Goal: Download file/media

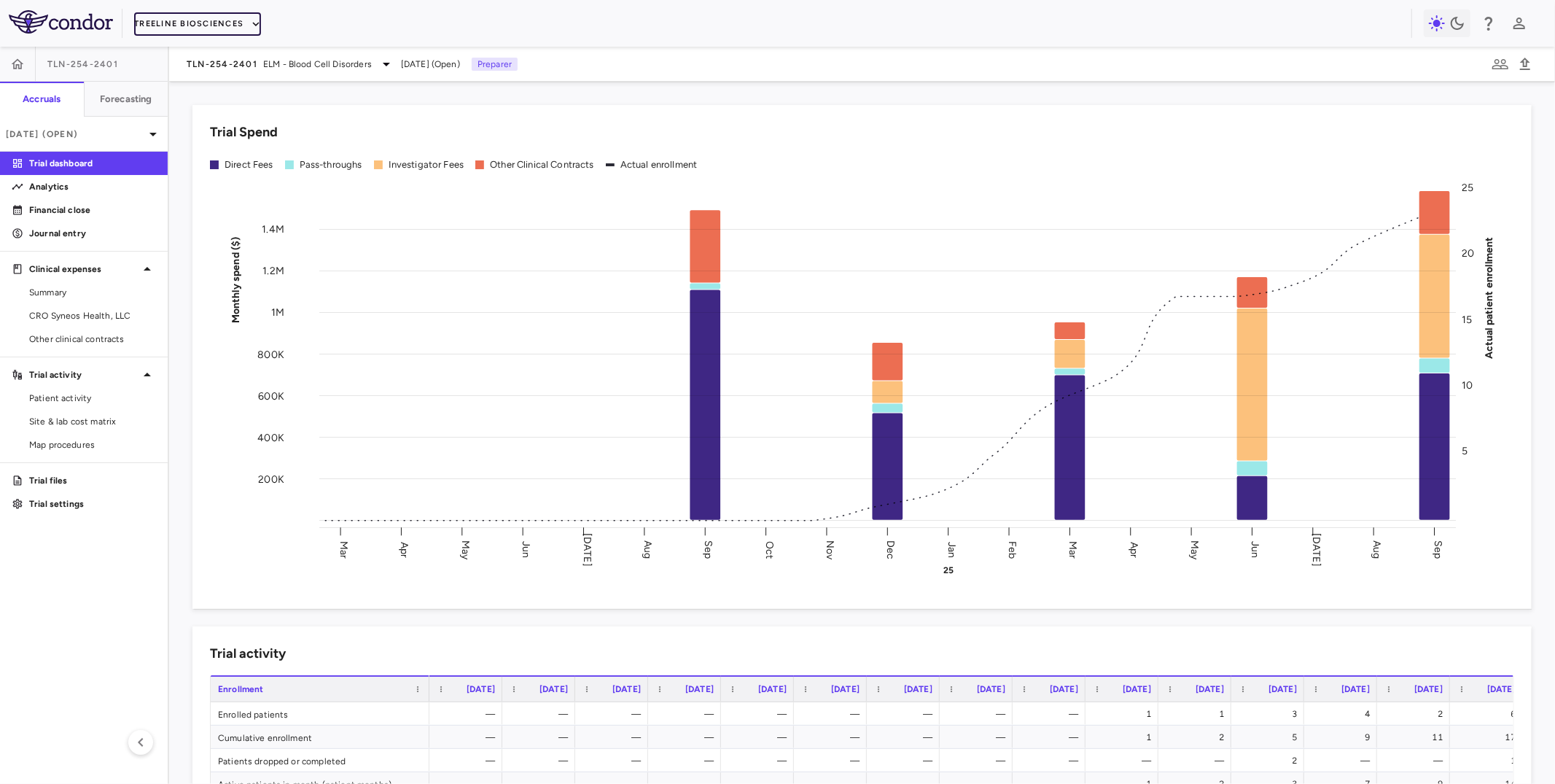
click at [220, 28] on button "Treeline Biosciences" at bounding box center [197, 24] width 127 height 23
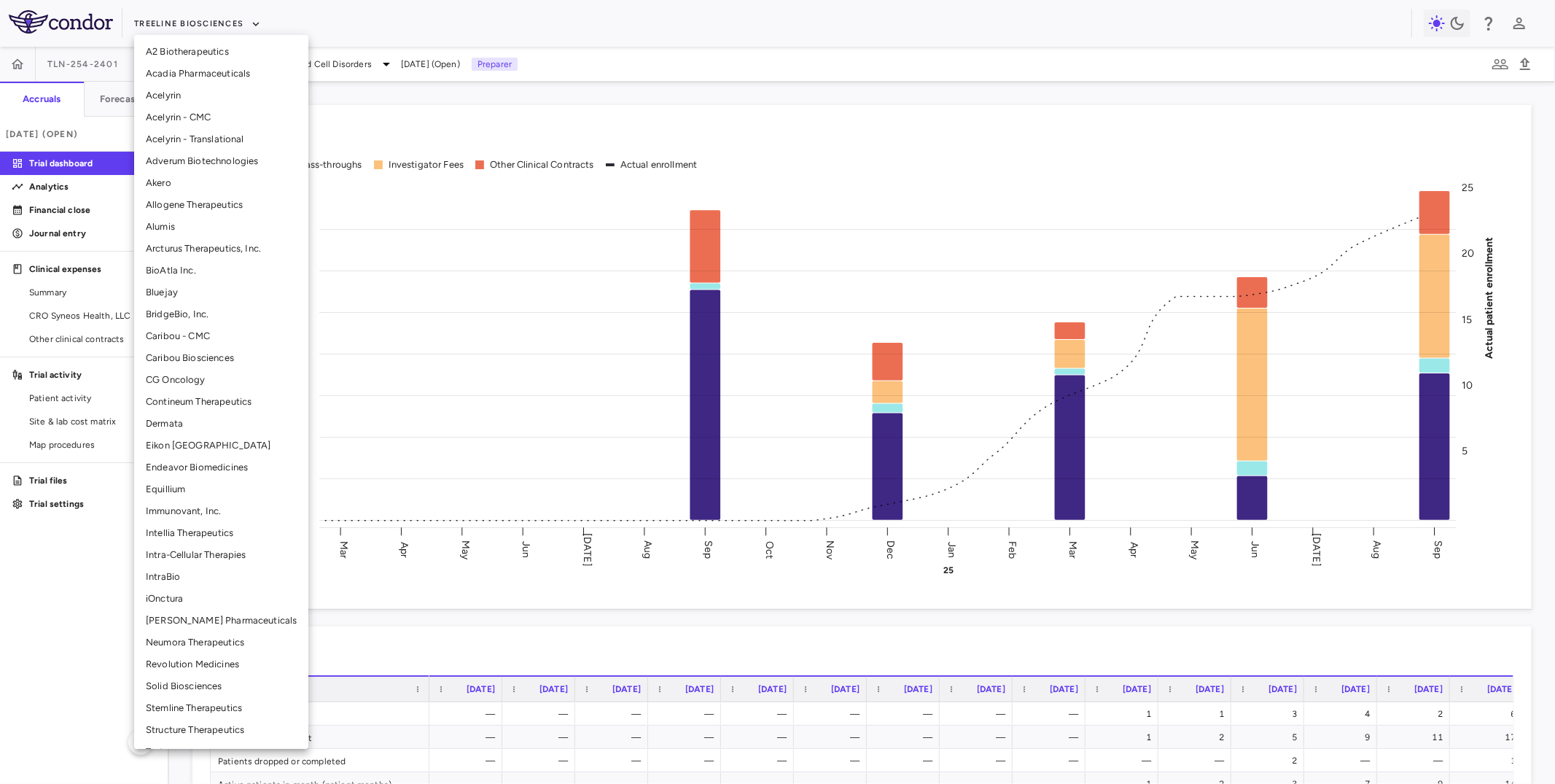
scroll to position [106, 0]
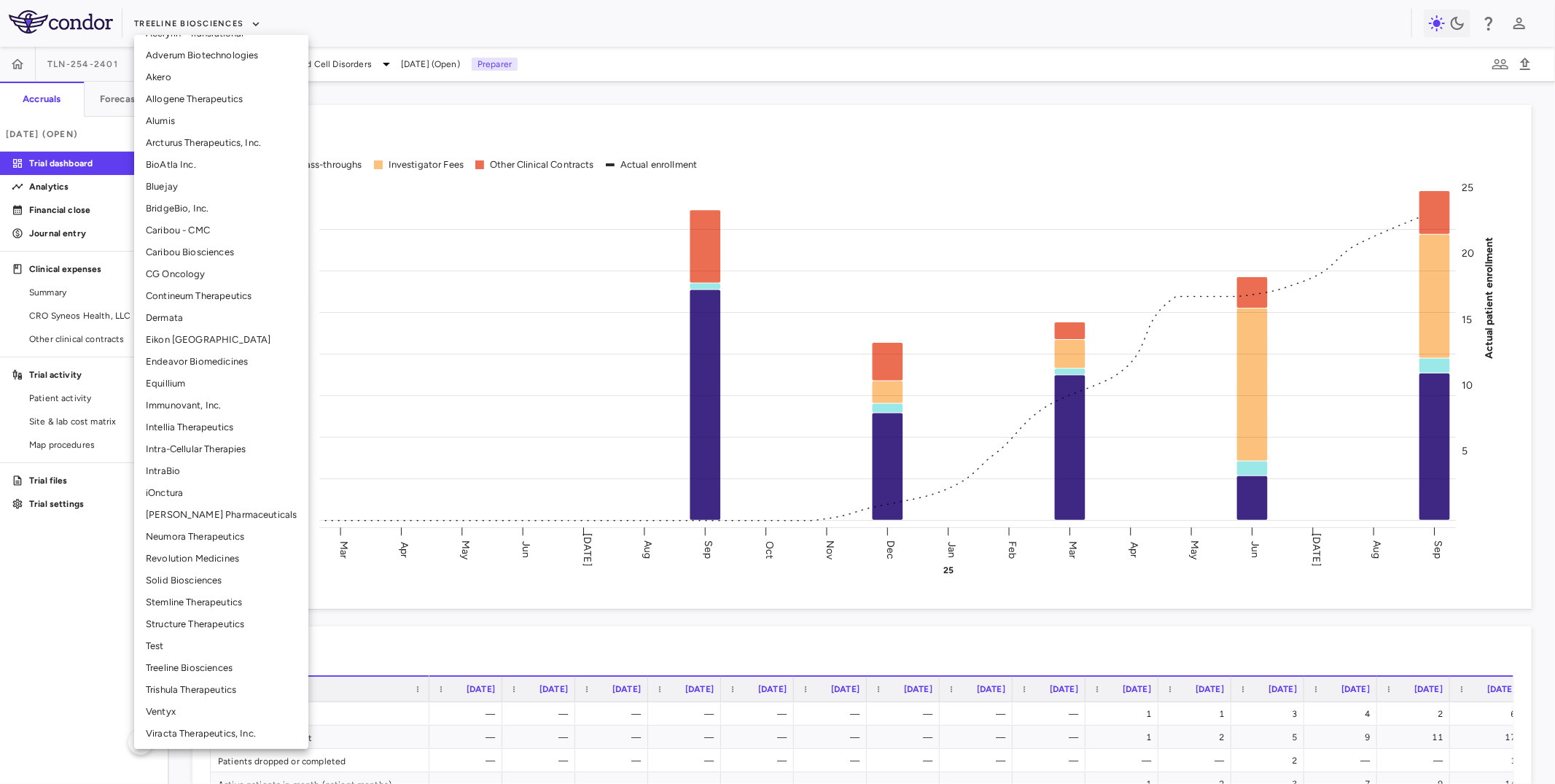
click at [181, 531] on li "Neumora Therapeutics" at bounding box center [221, 536] width 174 height 22
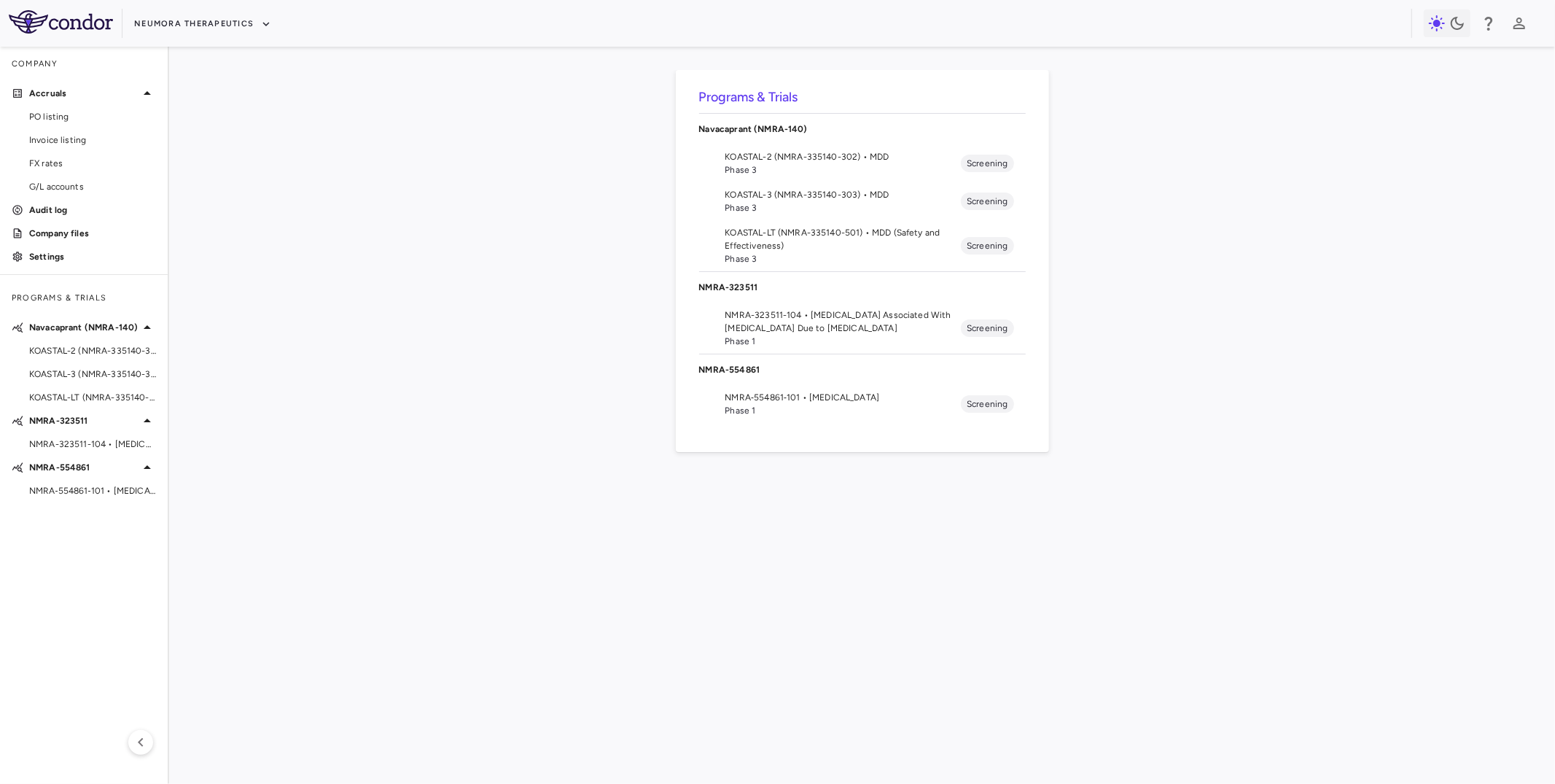
click at [775, 241] on span "KOASTAL-LT (NMRA-335140-501) • MDD (Safety and Effectiveness)" at bounding box center [843, 239] width 236 height 26
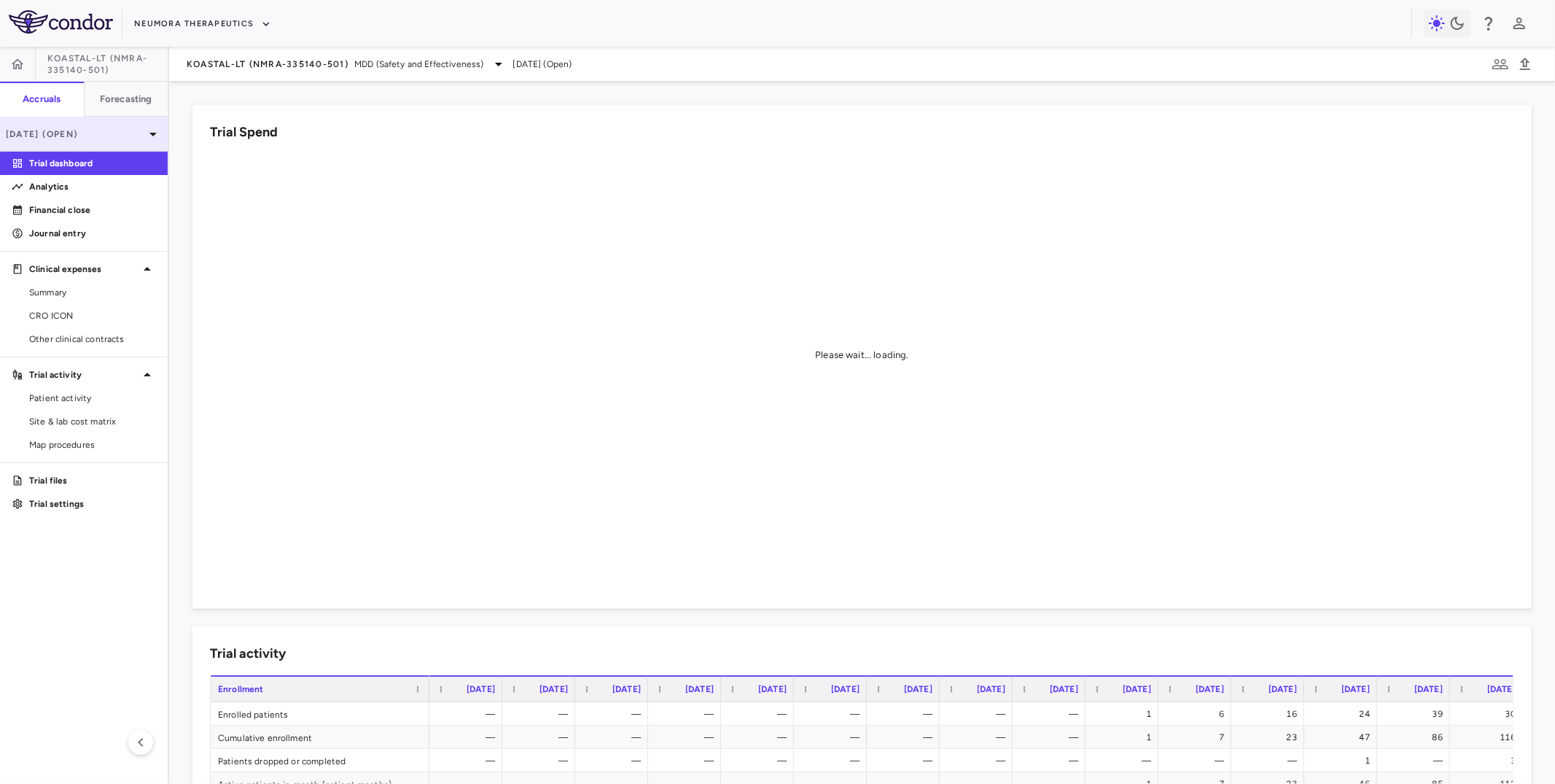
click at [129, 135] on p "[DATE] (Open)" at bounding box center [75, 134] width 139 height 13
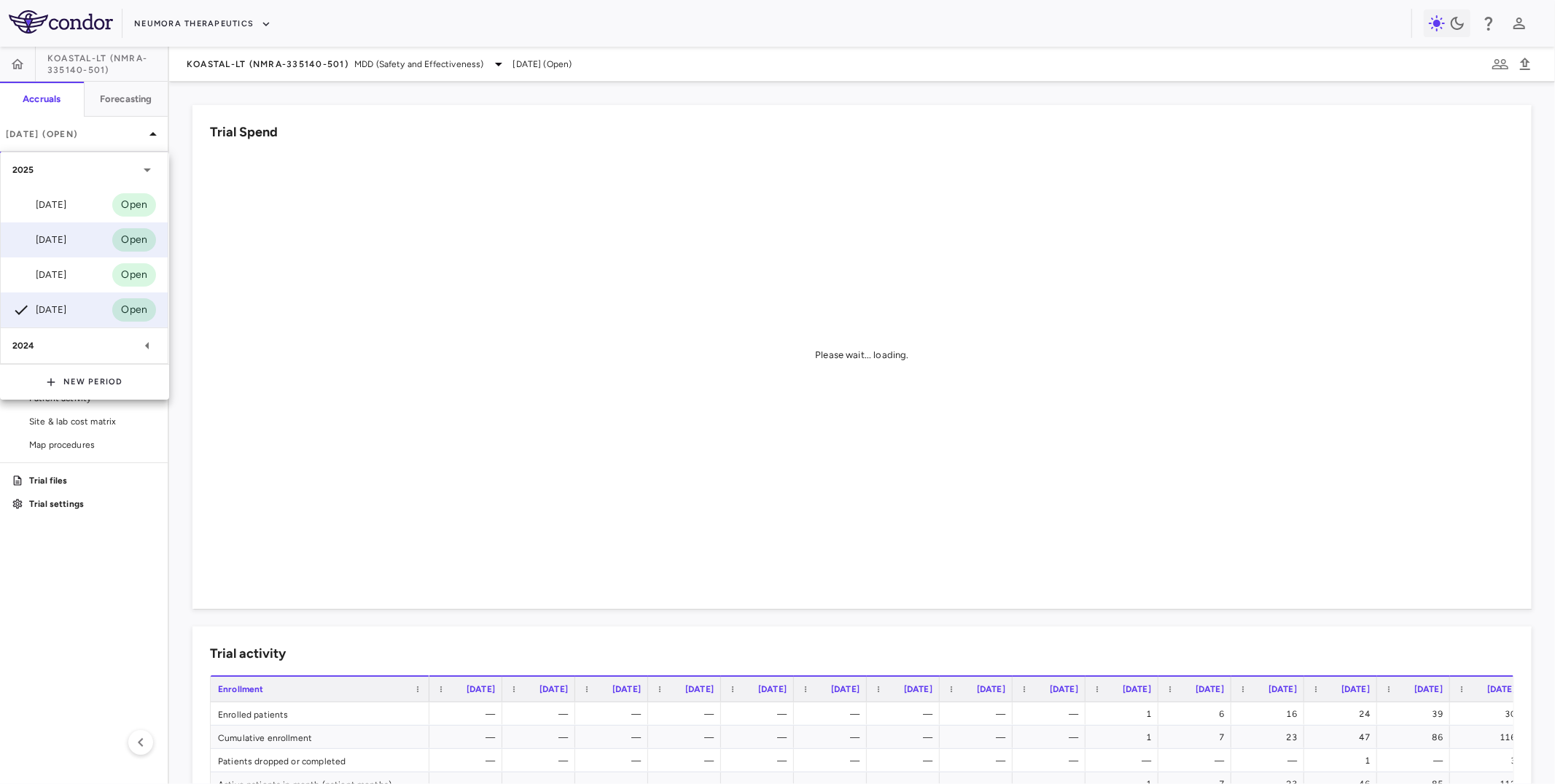
click at [84, 224] on div "[DATE] Open" at bounding box center [84, 240] width 167 height 35
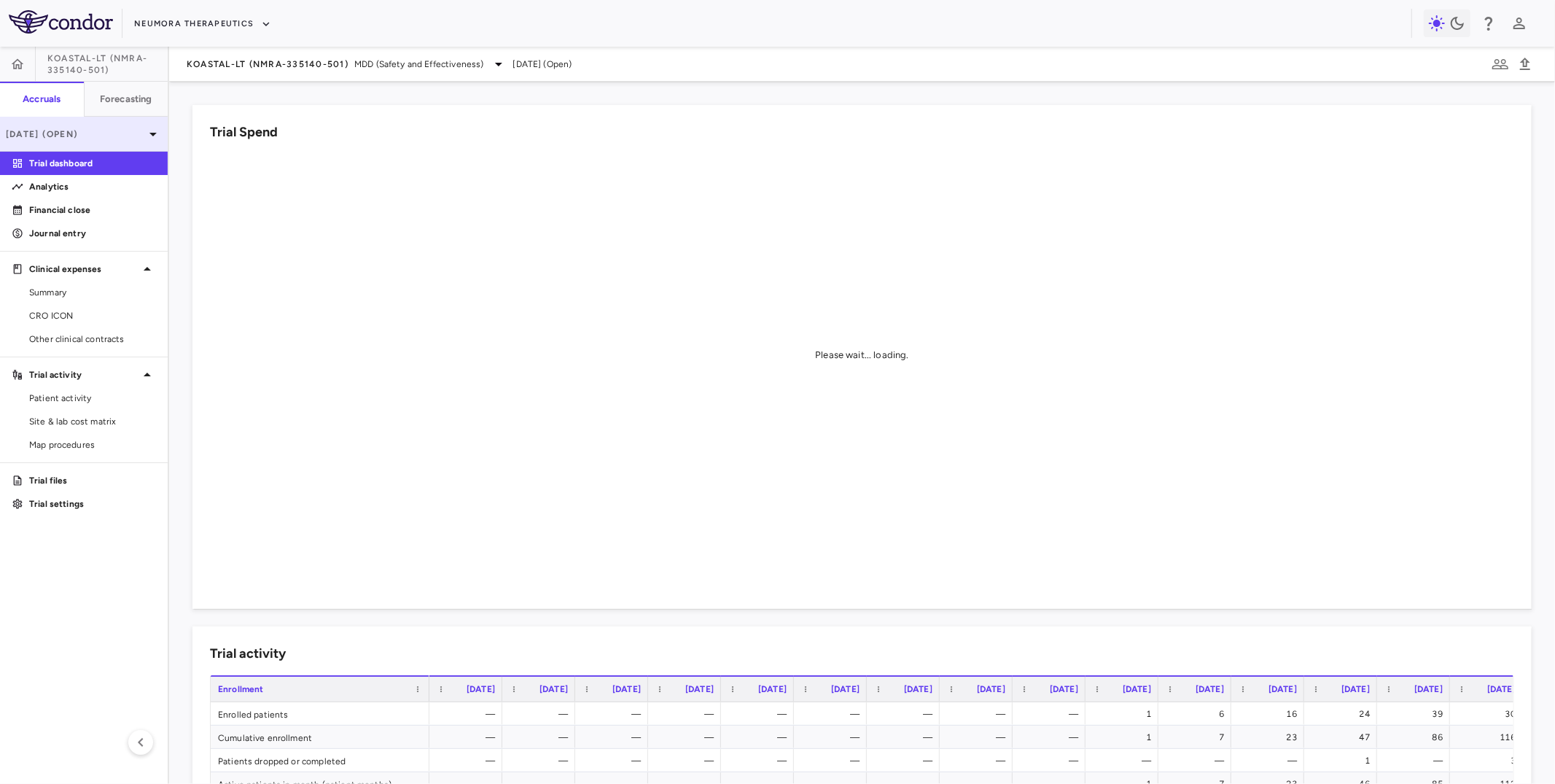
click at [93, 138] on p "[DATE] (Open)" at bounding box center [75, 134] width 139 height 13
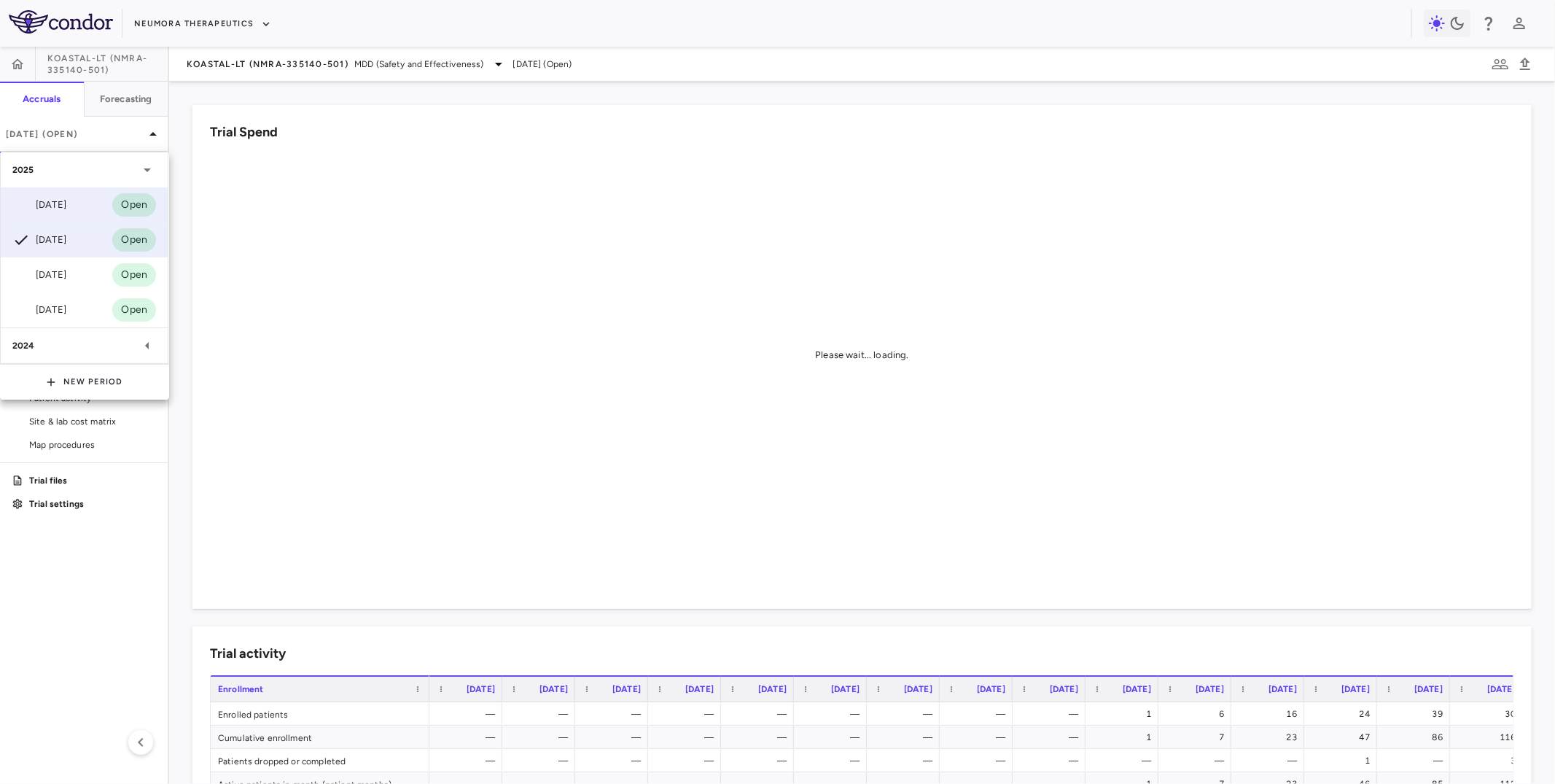
click at [73, 192] on div "[DATE] Open" at bounding box center [84, 205] width 167 height 35
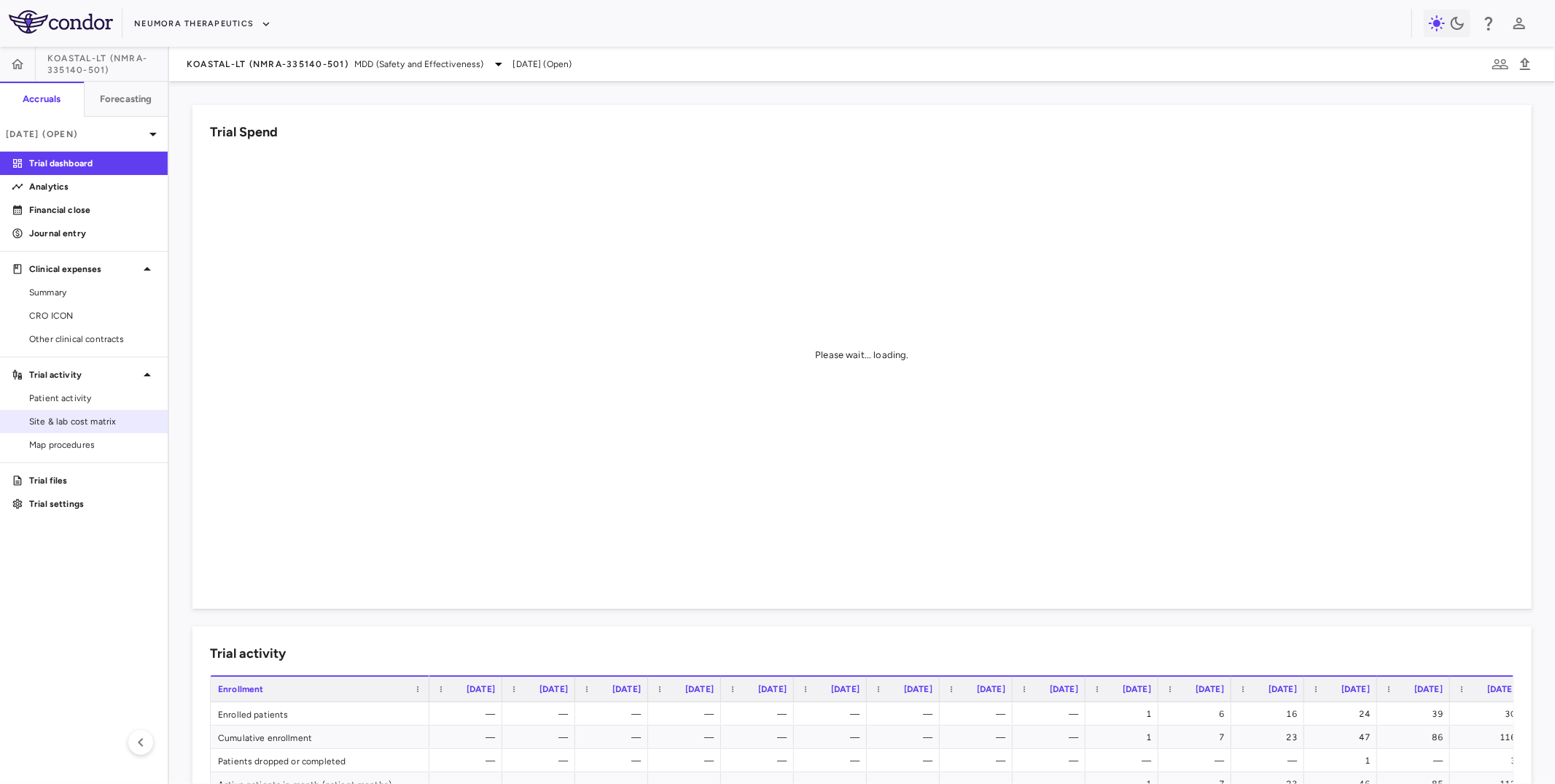
click at [103, 418] on span "Site & lab cost matrix" at bounding box center [92, 421] width 127 height 13
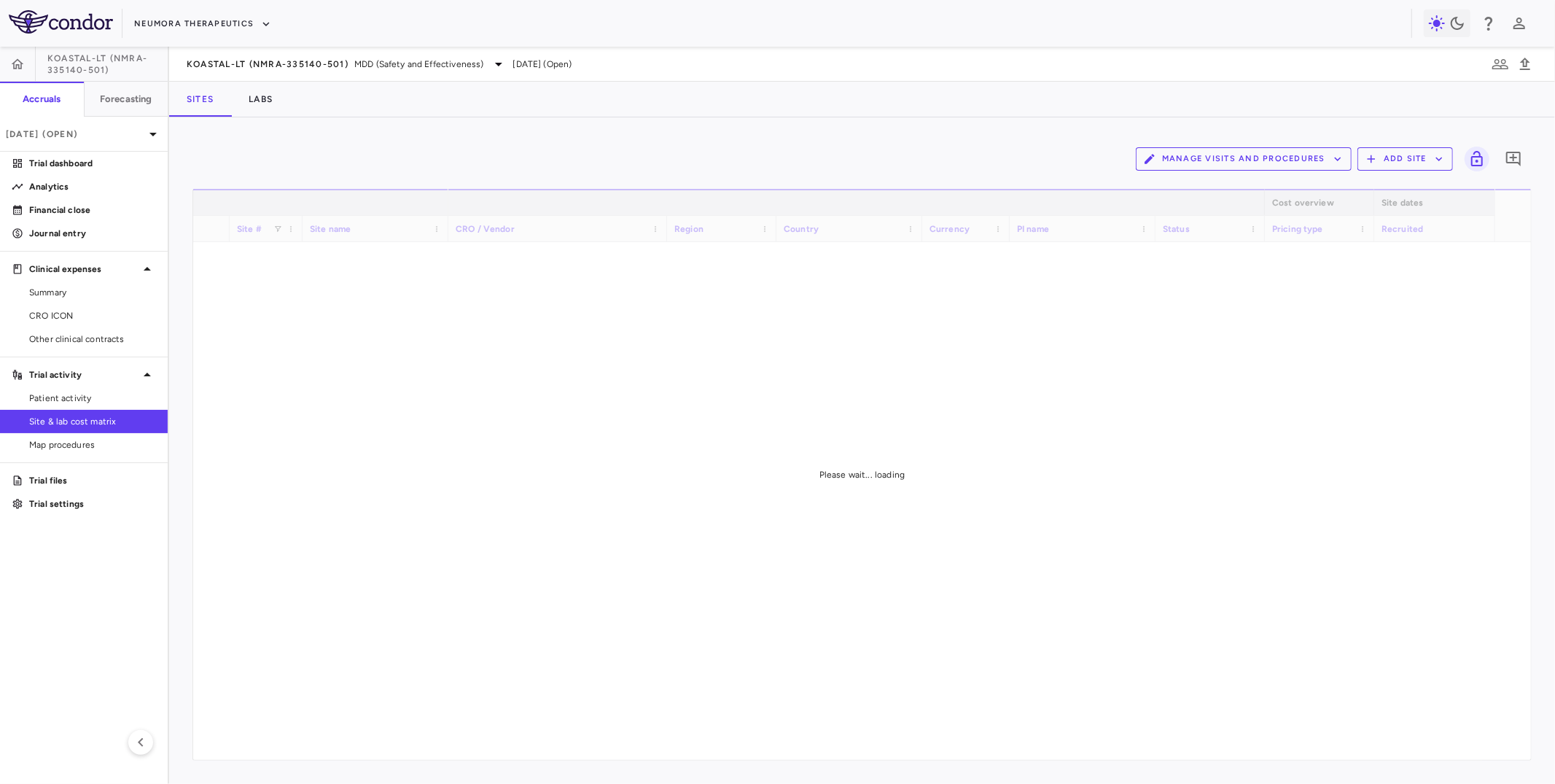
click at [1282, 143] on div "Manage Visits and Procedures Add Site 0" at bounding box center [862, 159] width 1339 height 37
click at [1265, 155] on button "Manage Visits and Procedures" at bounding box center [1244, 159] width 216 height 23
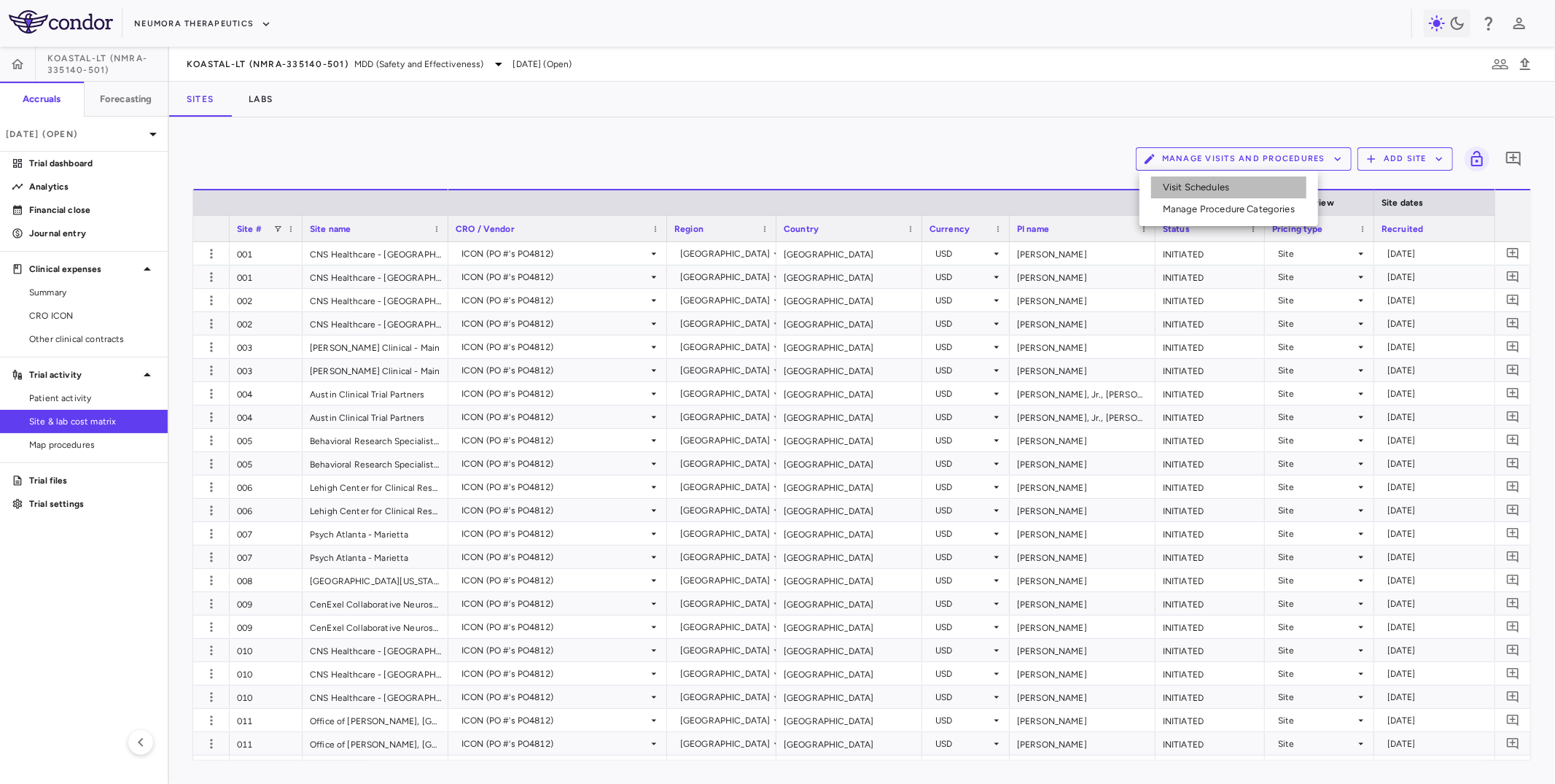
click at [1206, 192] on li "Visit Schedules" at bounding box center [1229, 188] width 155 height 22
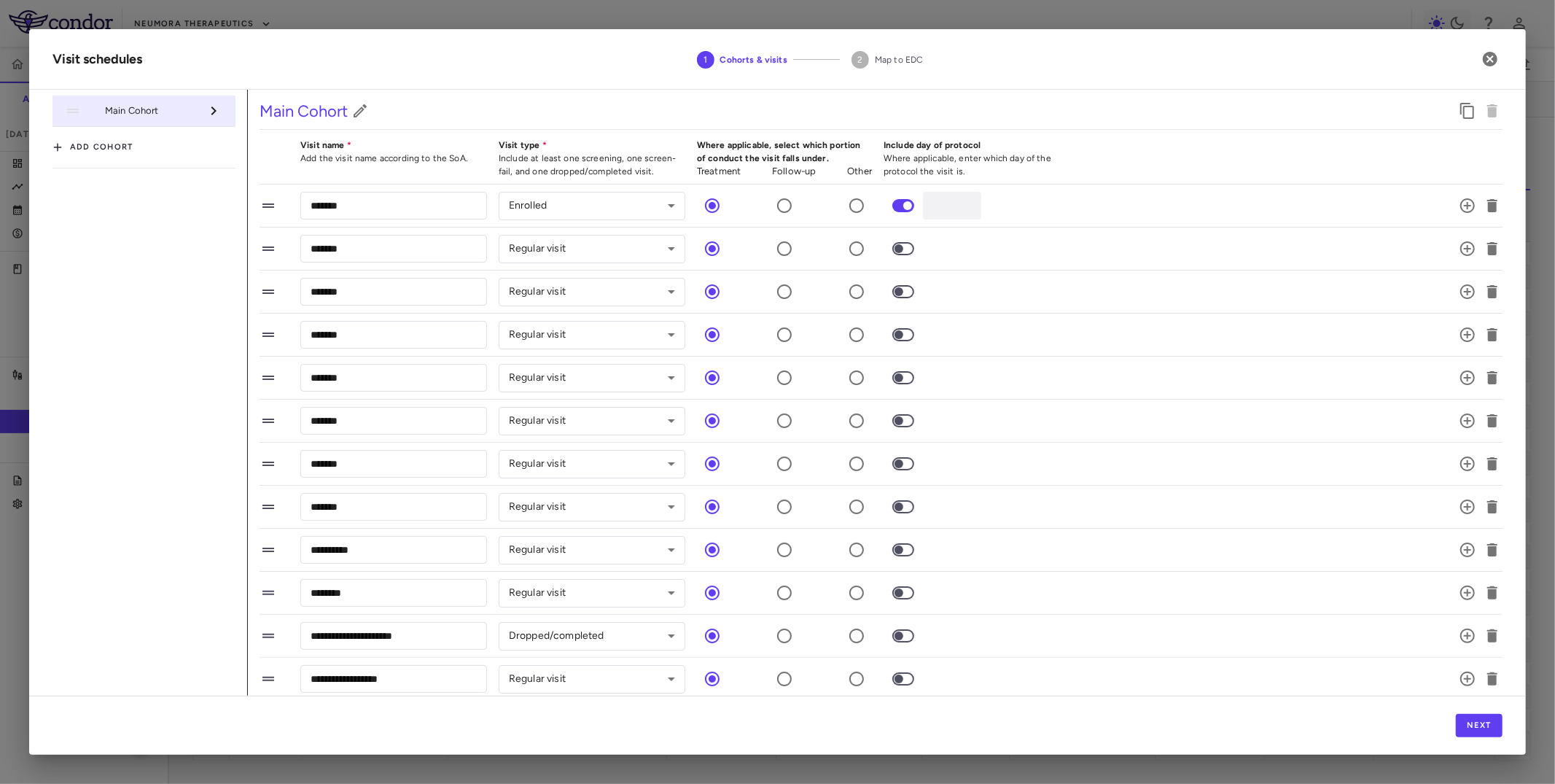
scroll to position [221, 0]
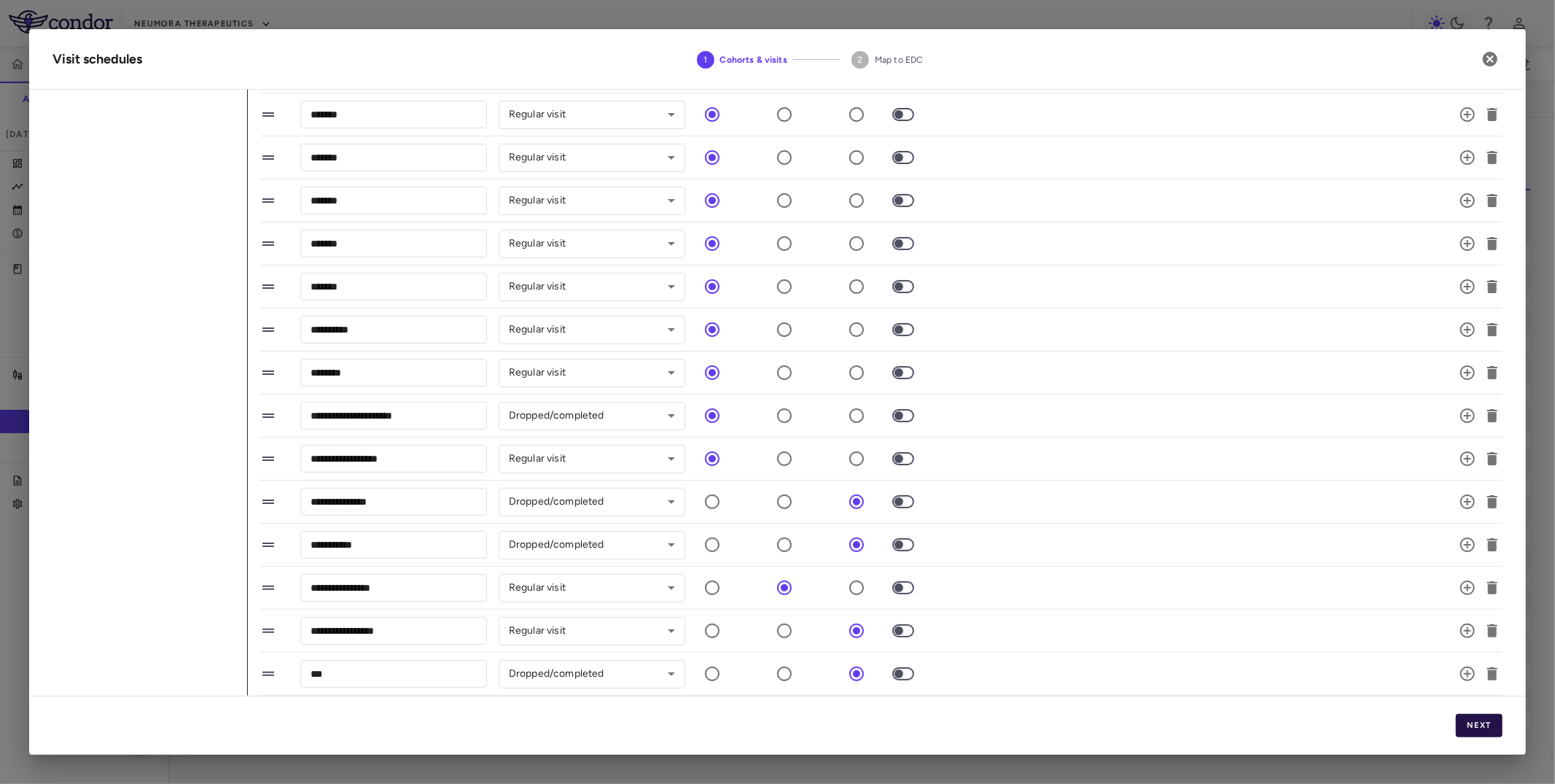
click at [1399, 705] on button "Next" at bounding box center [1479, 726] width 47 height 23
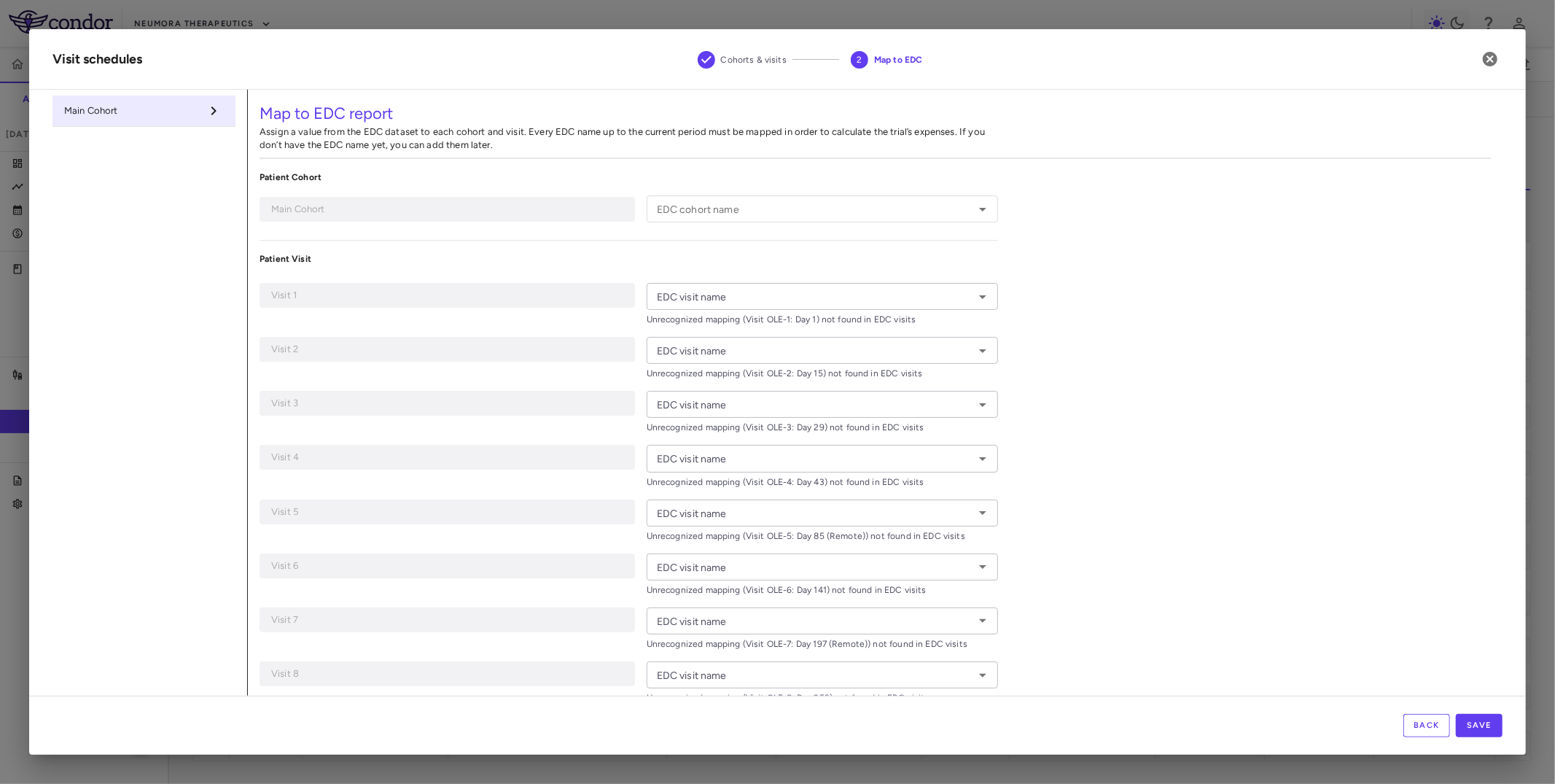
type input "**********"
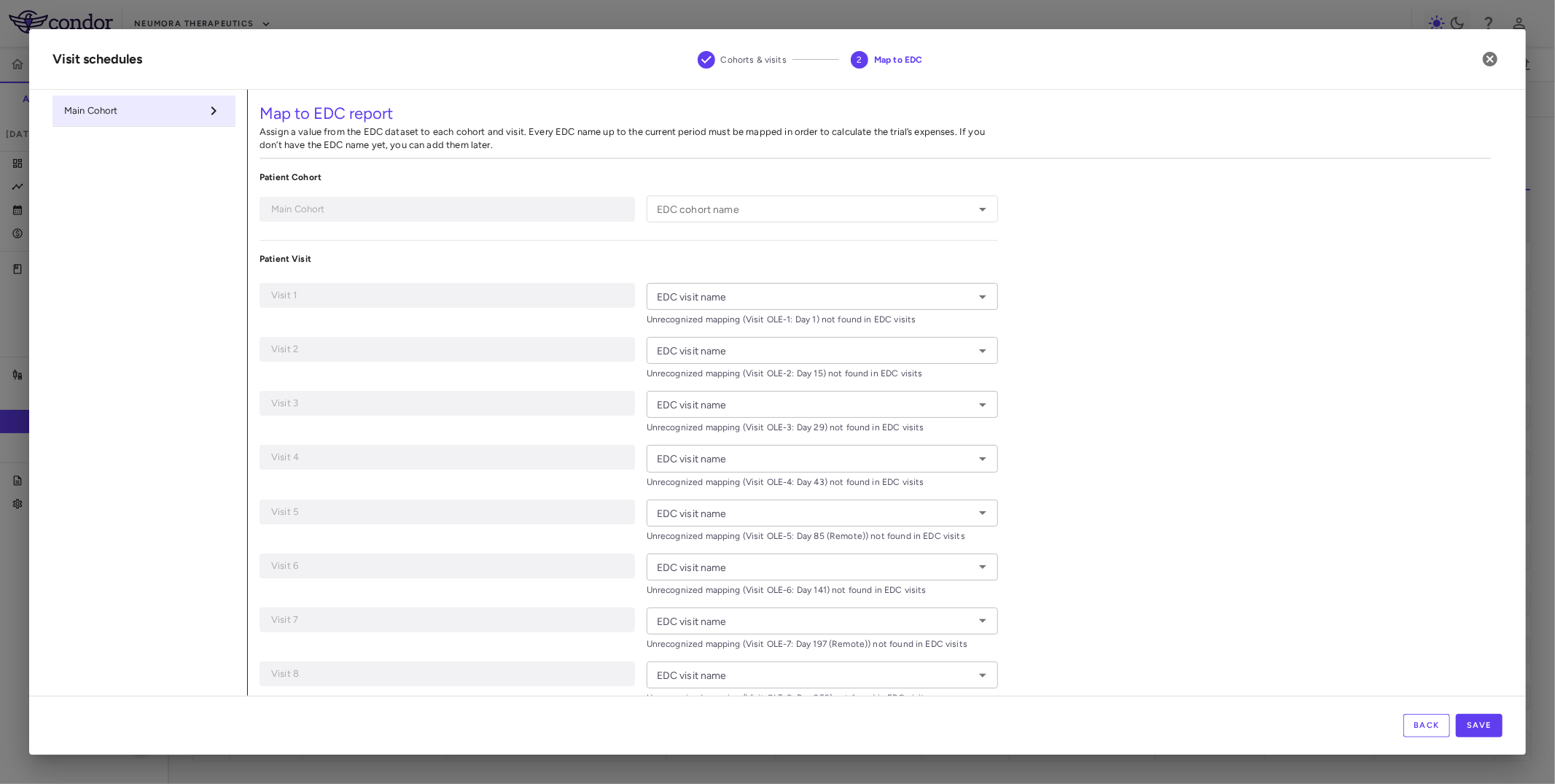
type input "**********"
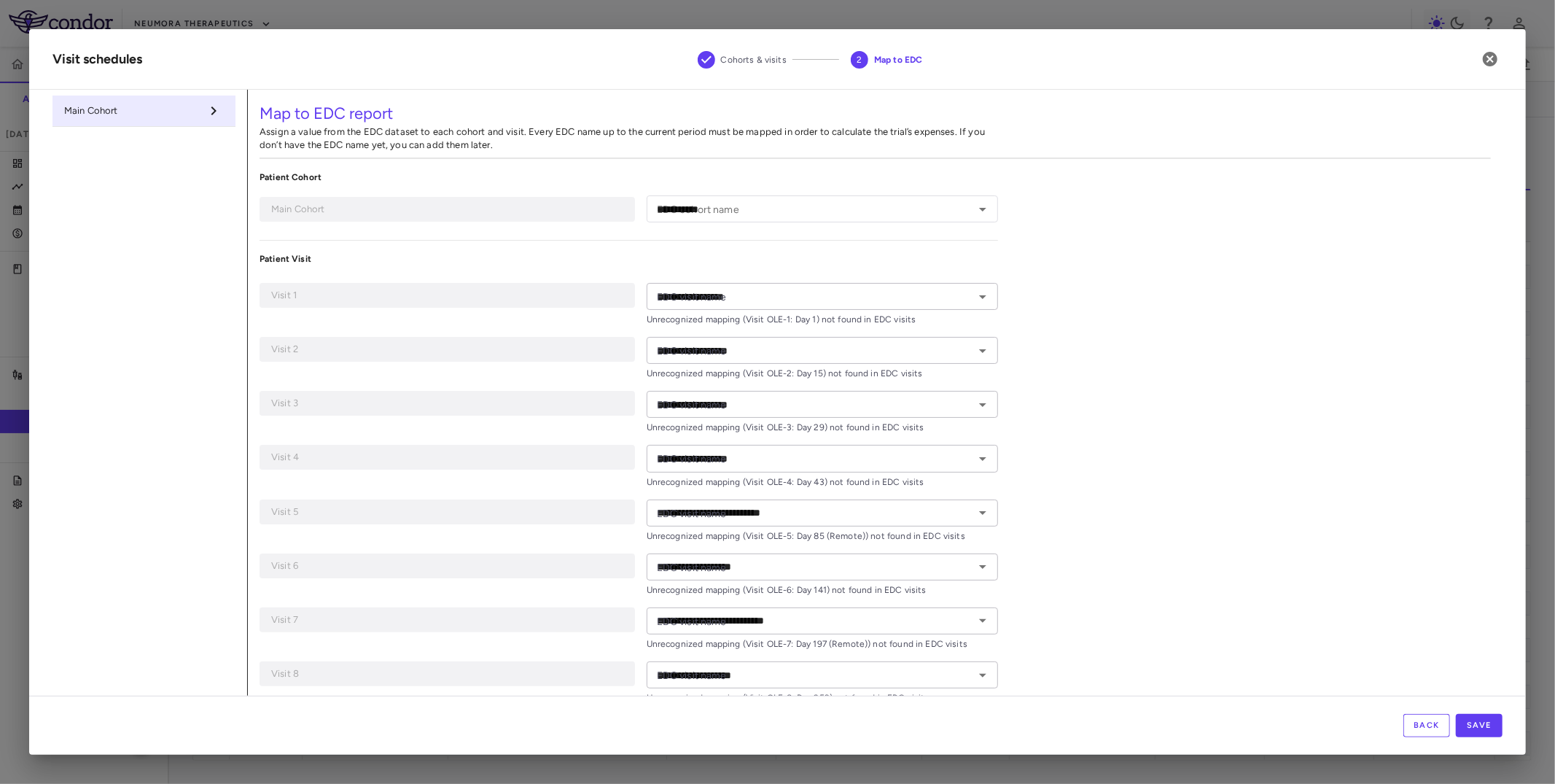
type input "**********"
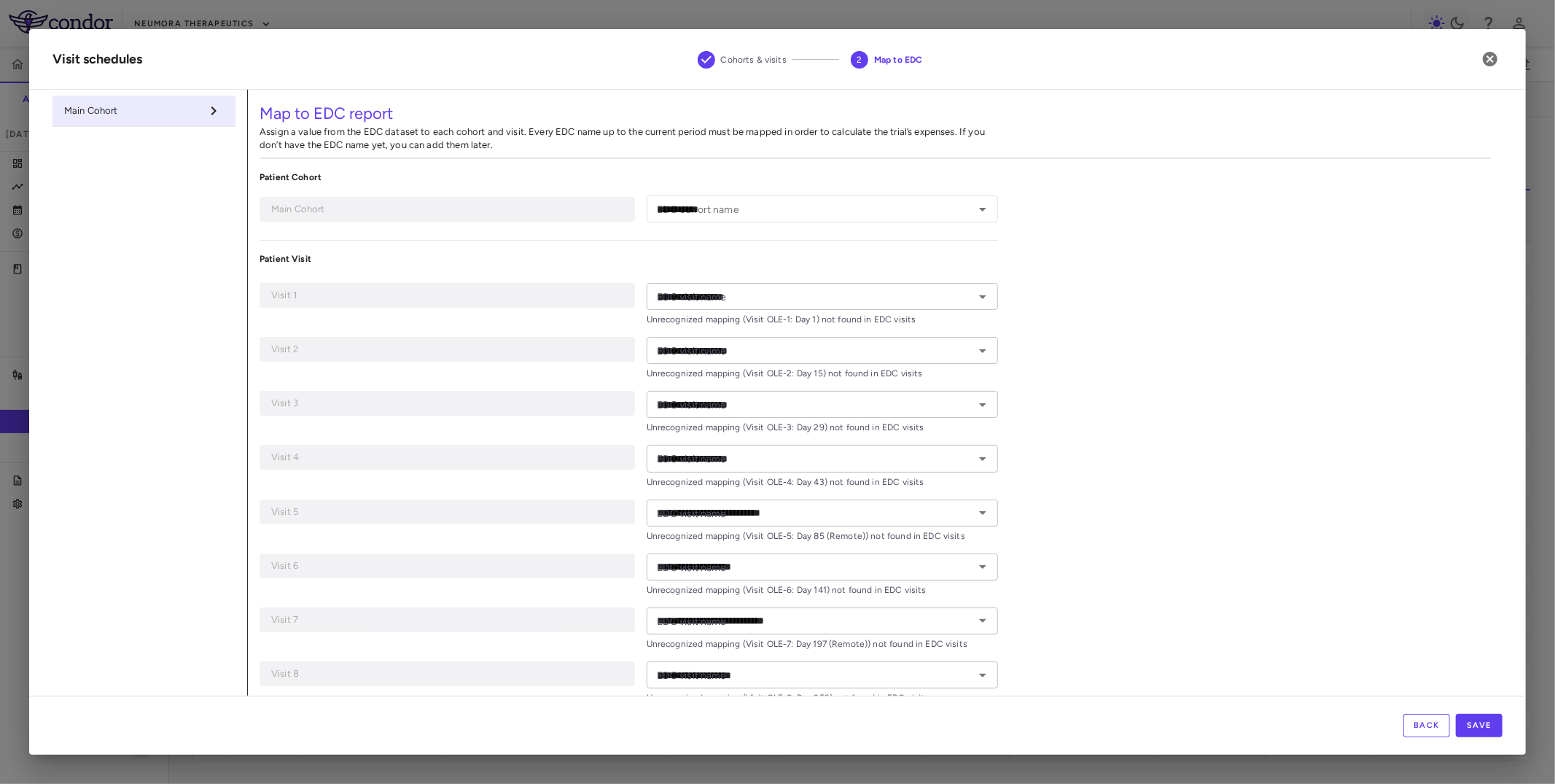
type input "**********"
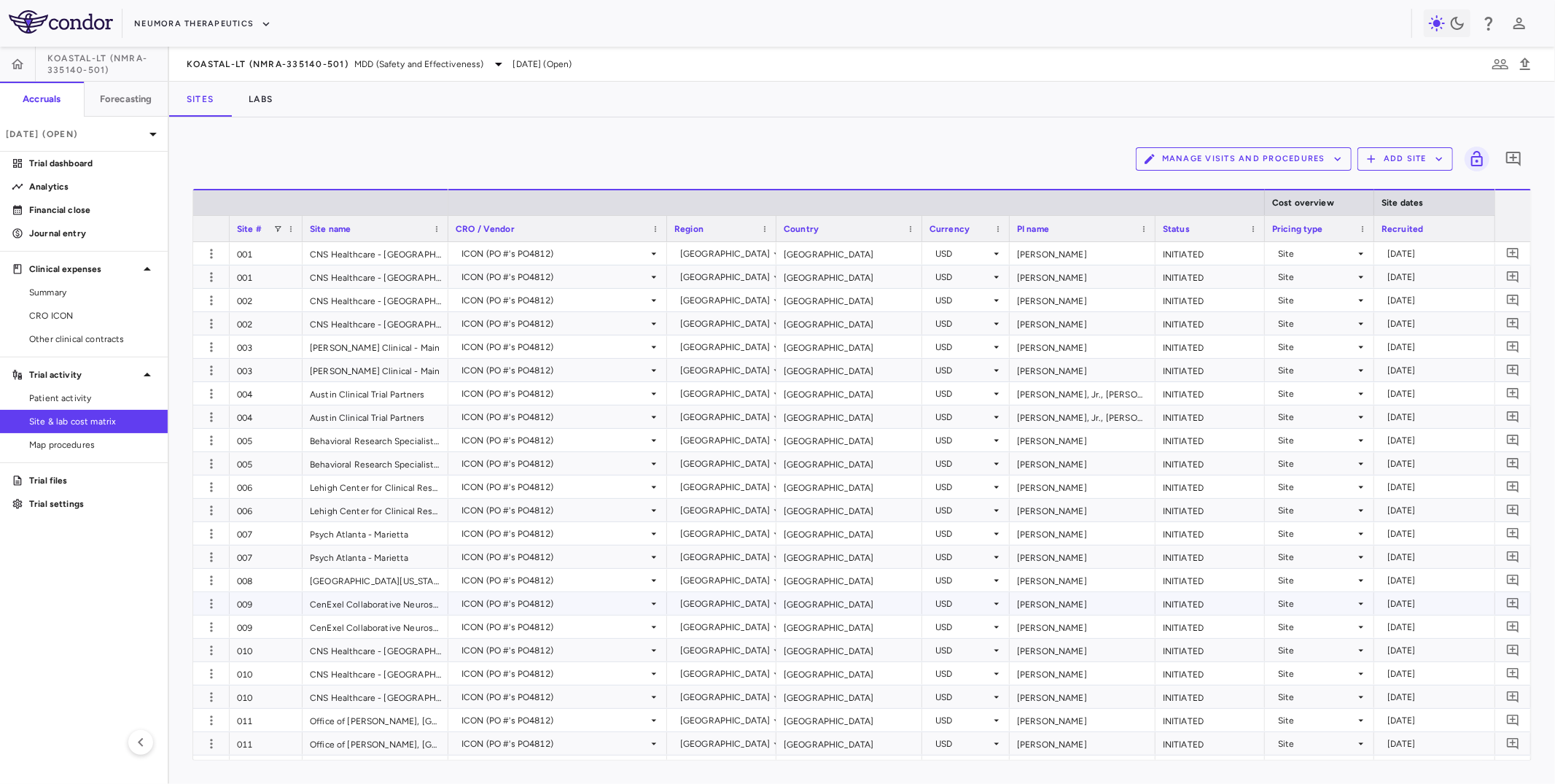
scroll to position [44, 0]
click at [1258, 158] on button "Manage Visits and Procedures" at bounding box center [1244, 159] width 216 height 23
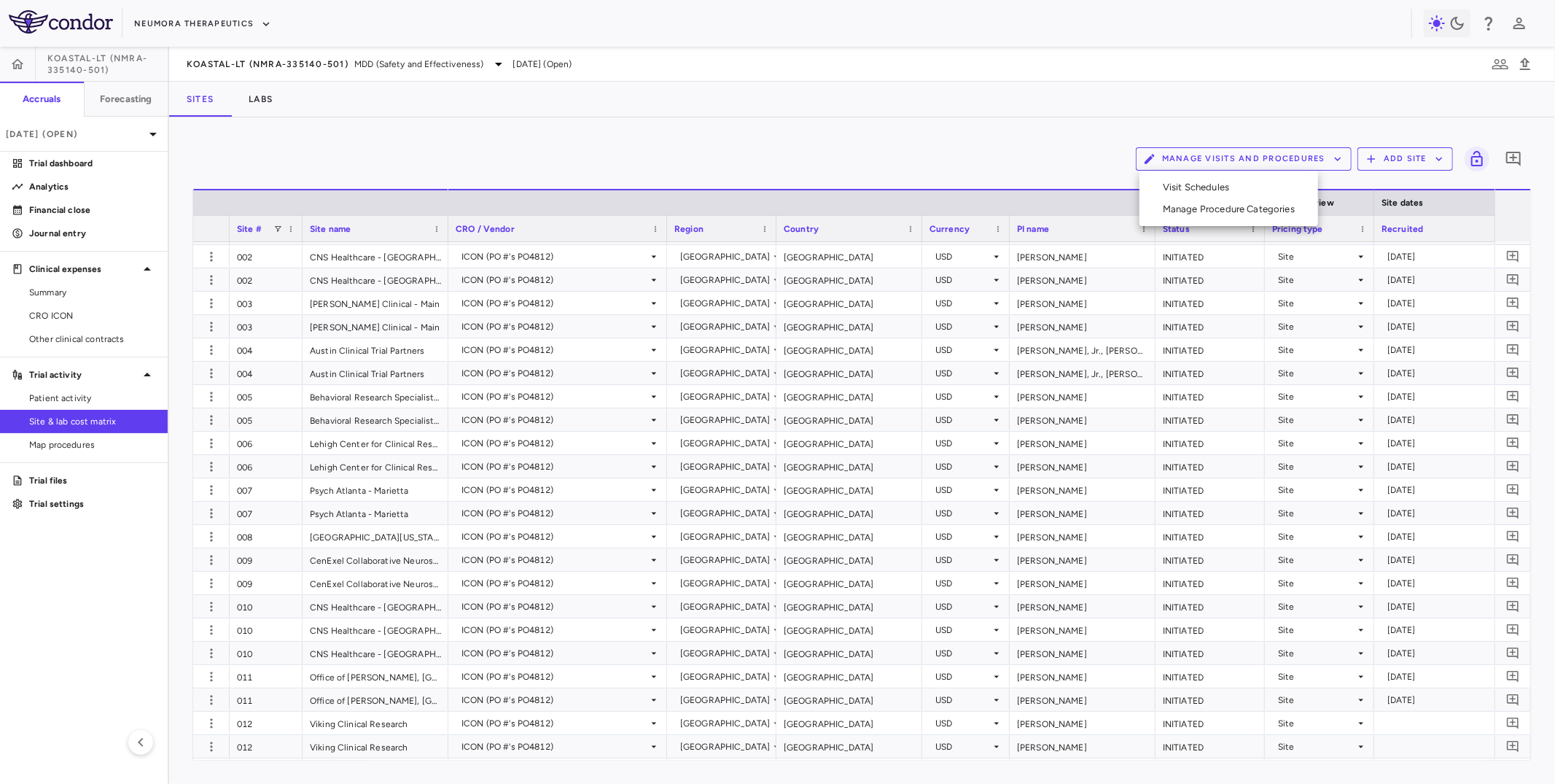
click at [1227, 183] on li "Visit Schedules" at bounding box center [1229, 188] width 155 height 22
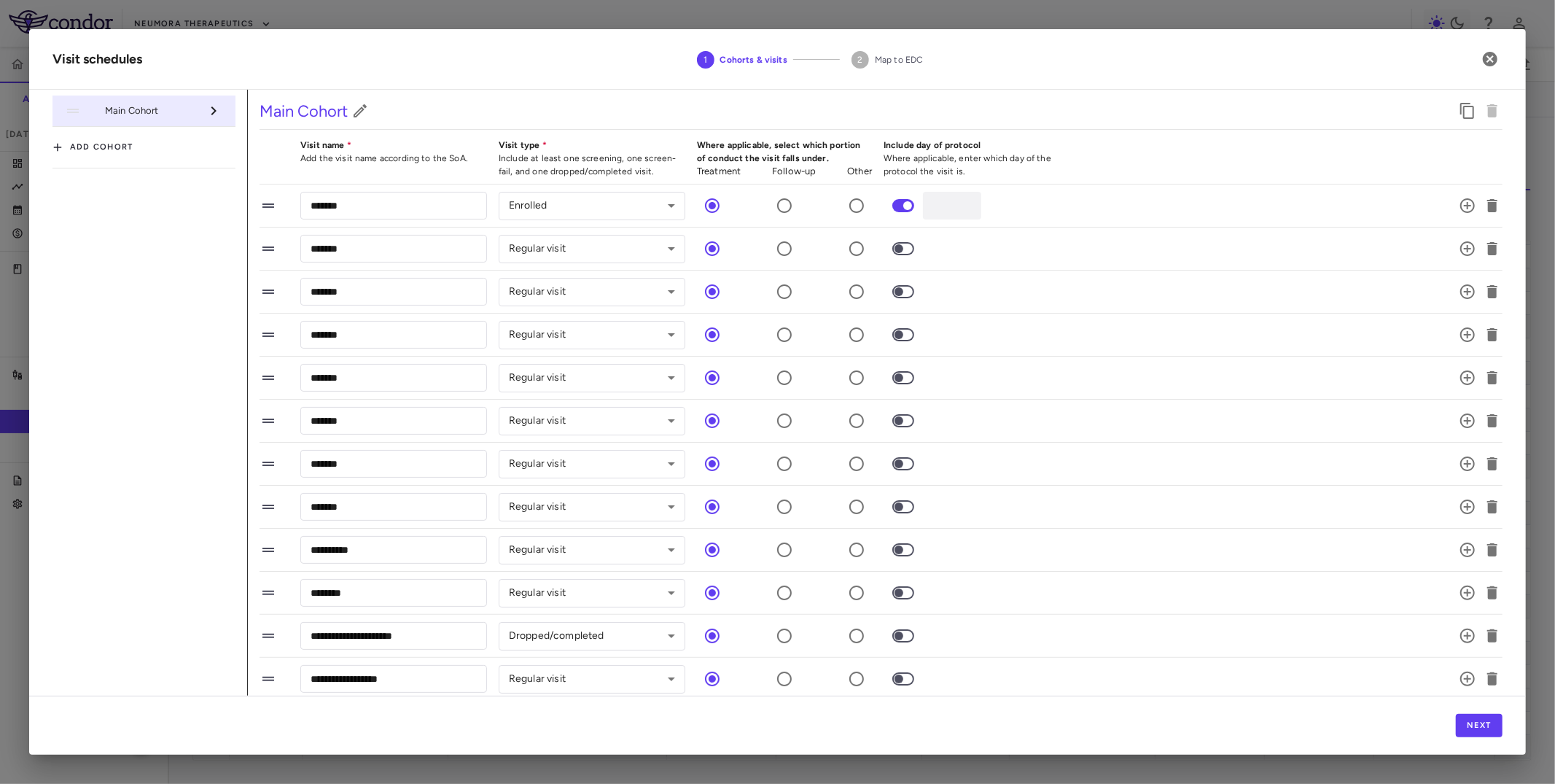
scroll to position [221, 0]
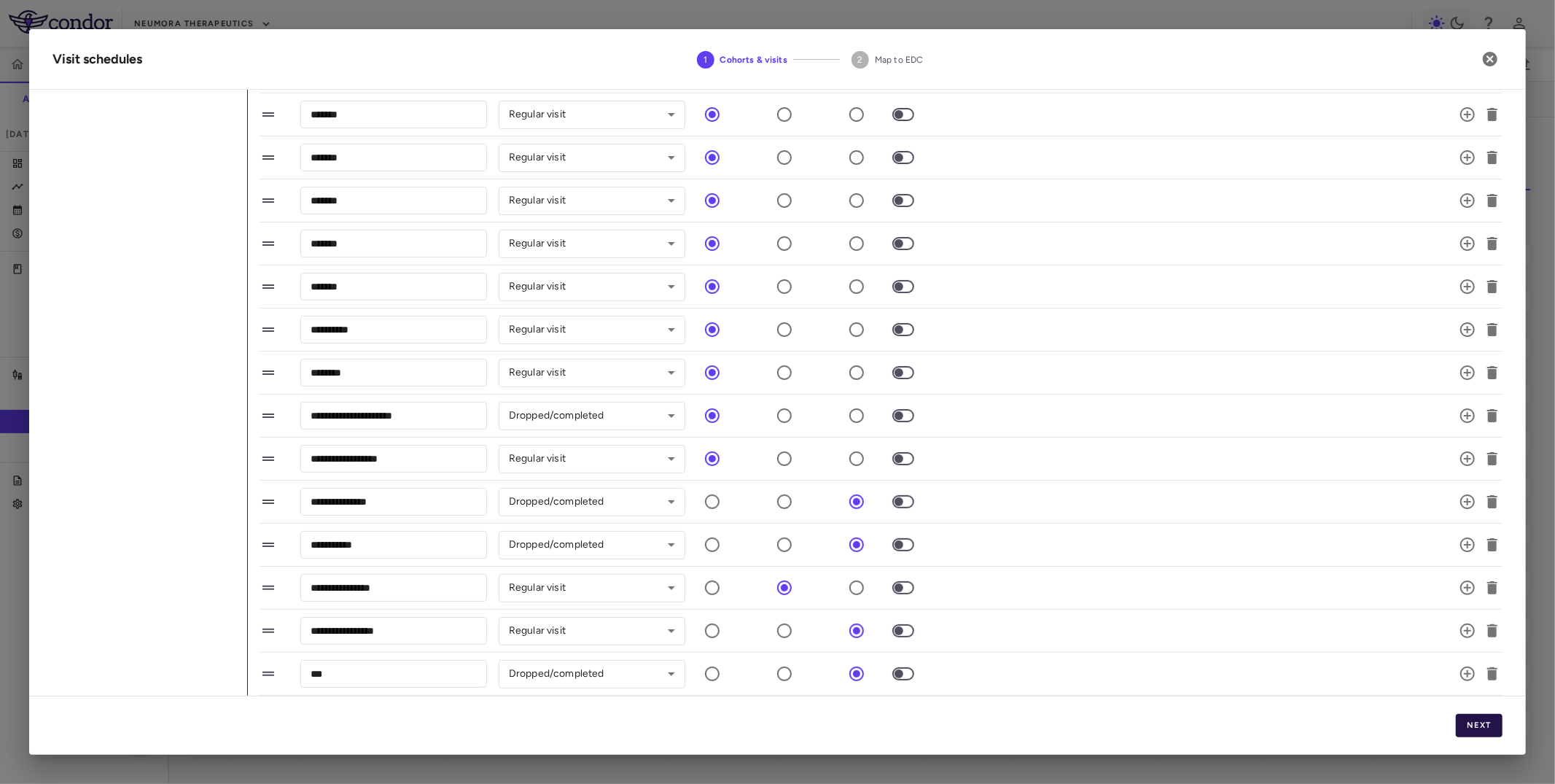
click at [1399, 705] on button "Next" at bounding box center [1479, 726] width 47 height 23
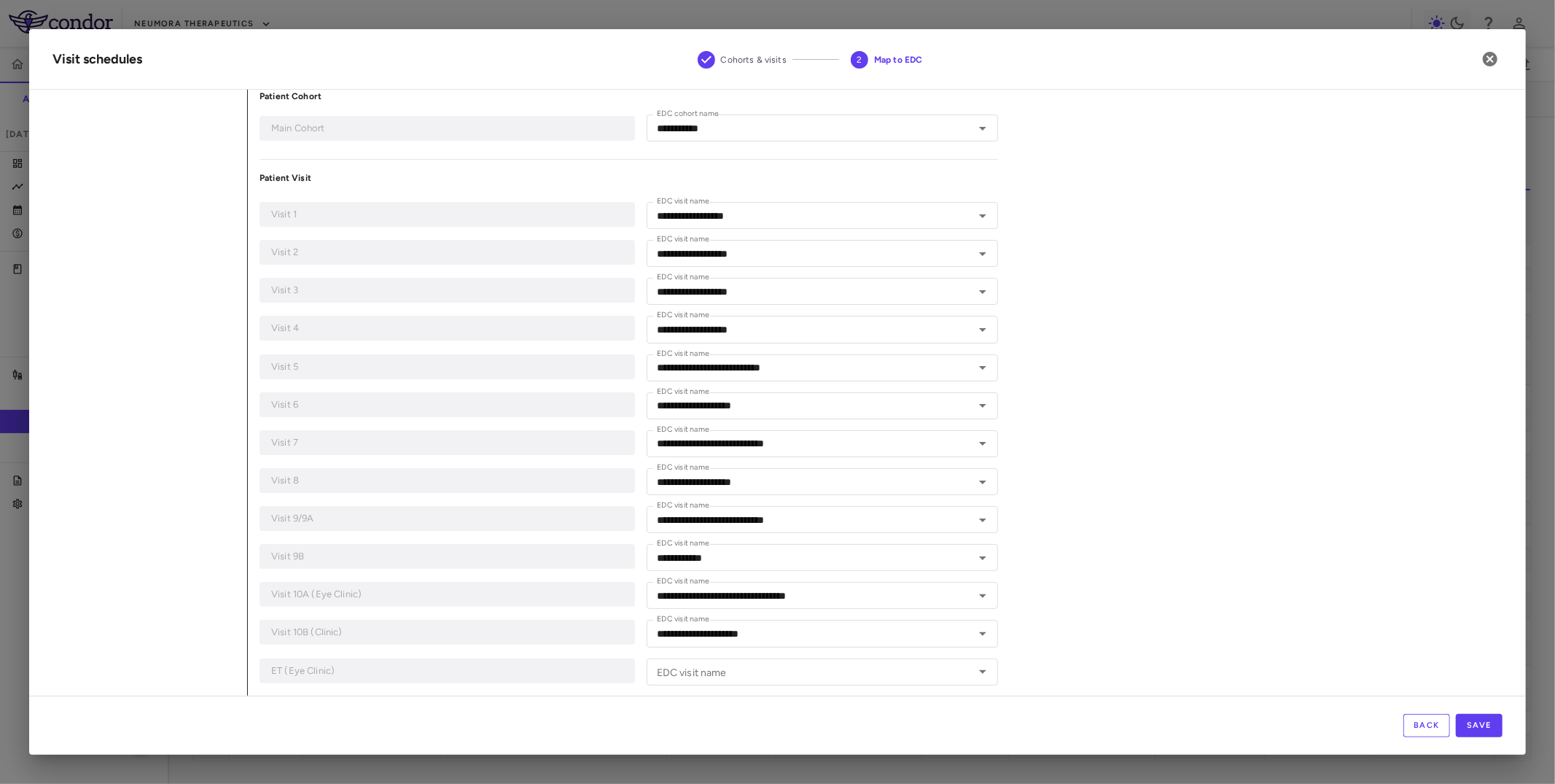
scroll to position [28, 0]
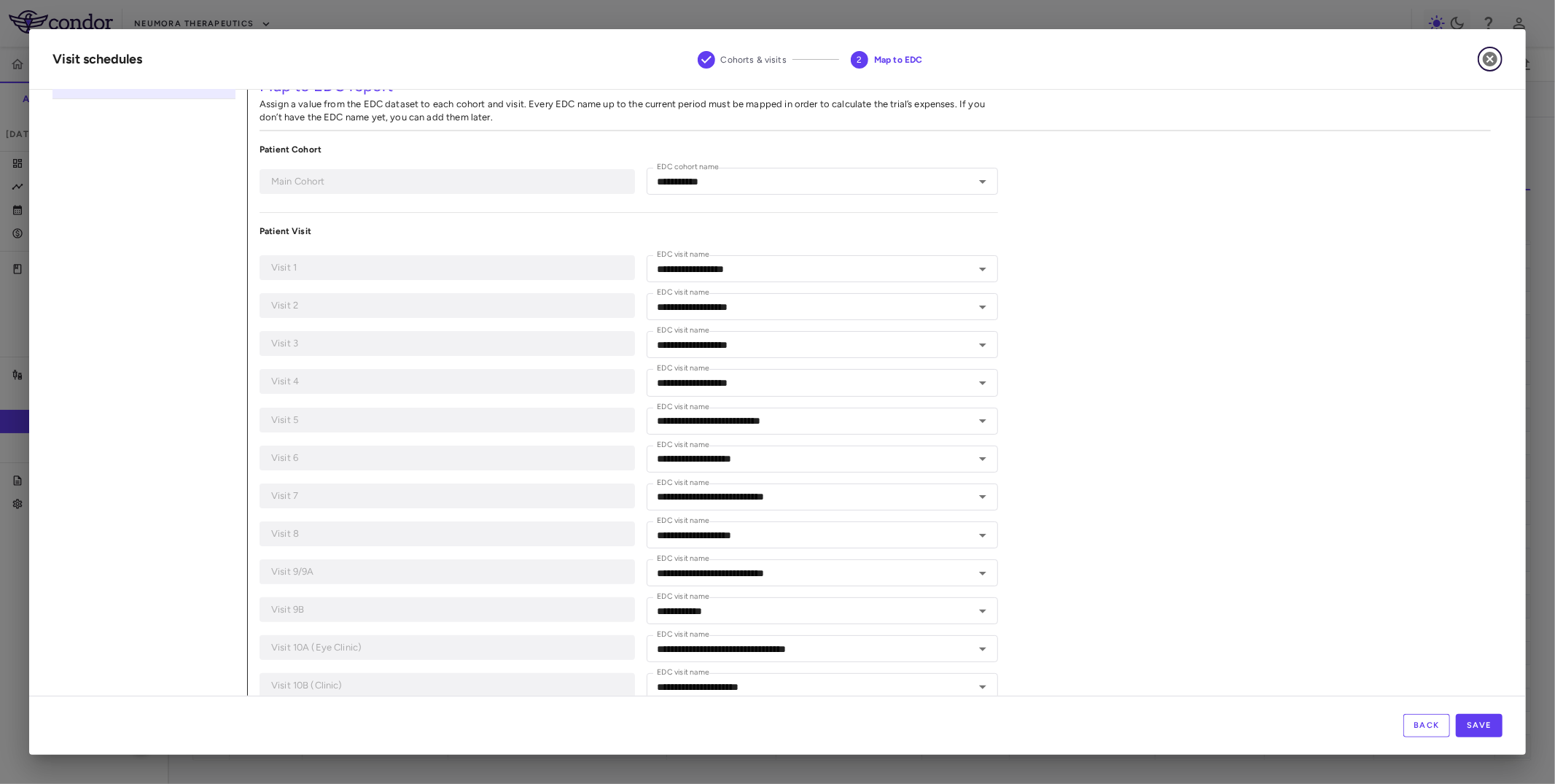
click at [1399, 62] on icon "button" at bounding box center [1490, 58] width 15 height 15
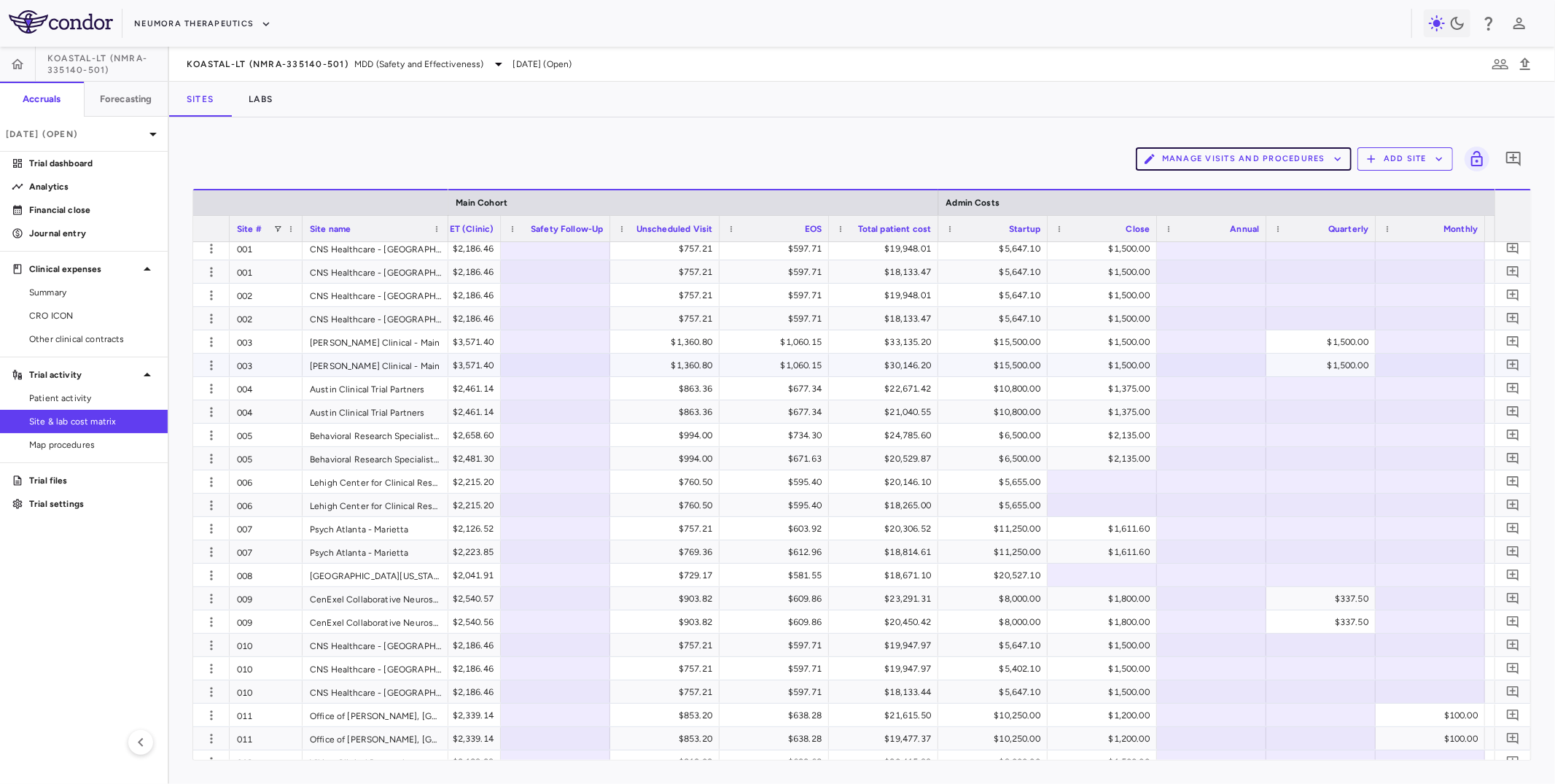
scroll to position [0, 0]
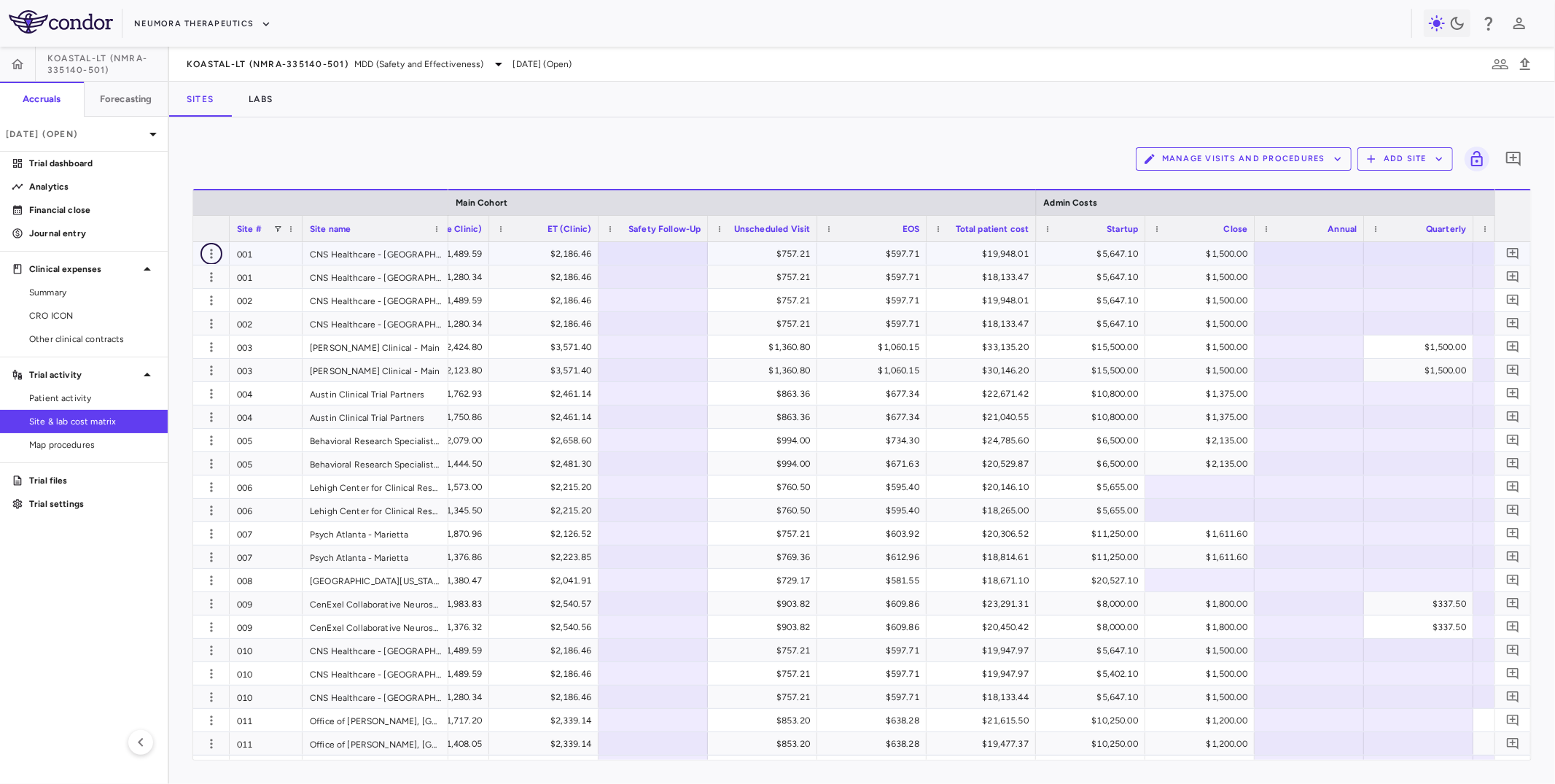
click at [209, 256] on icon "button" at bounding box center [211, 253] width 15 height 15
click at [194, 305] on div "Edit site" at bounding box center [154, 309] width 135 height 26
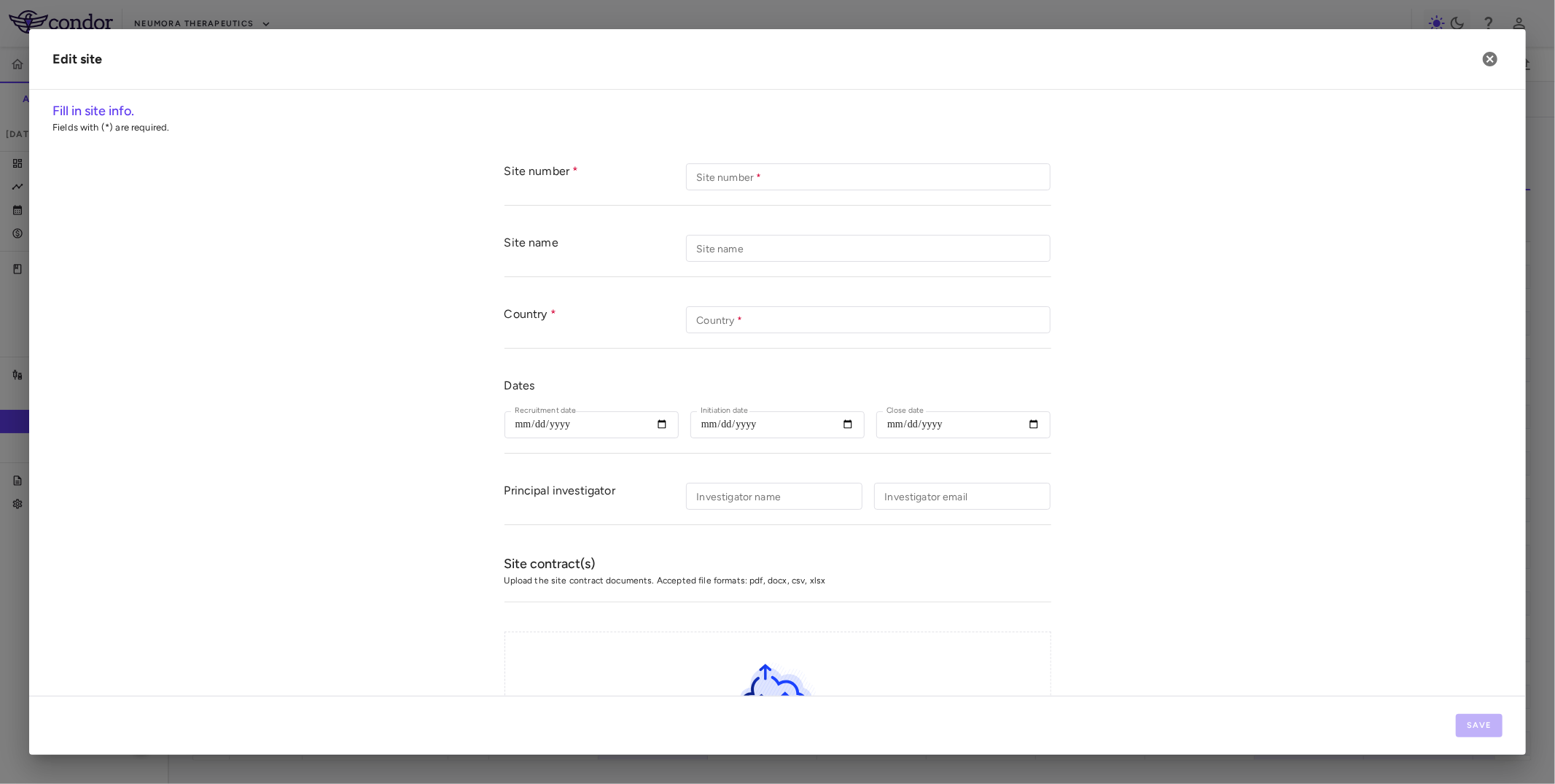
type input "***"
type input "**********"
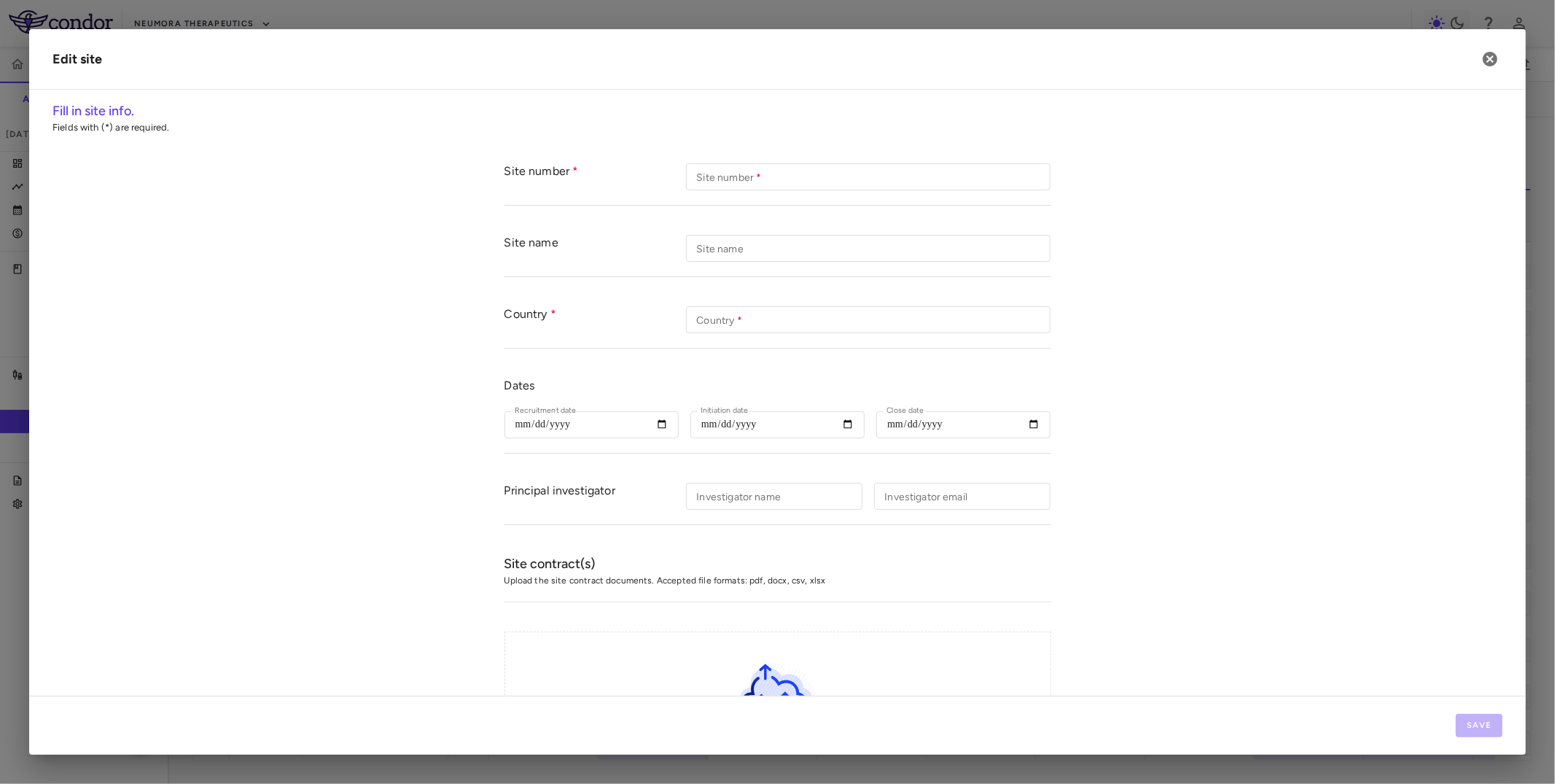
type input "**********"
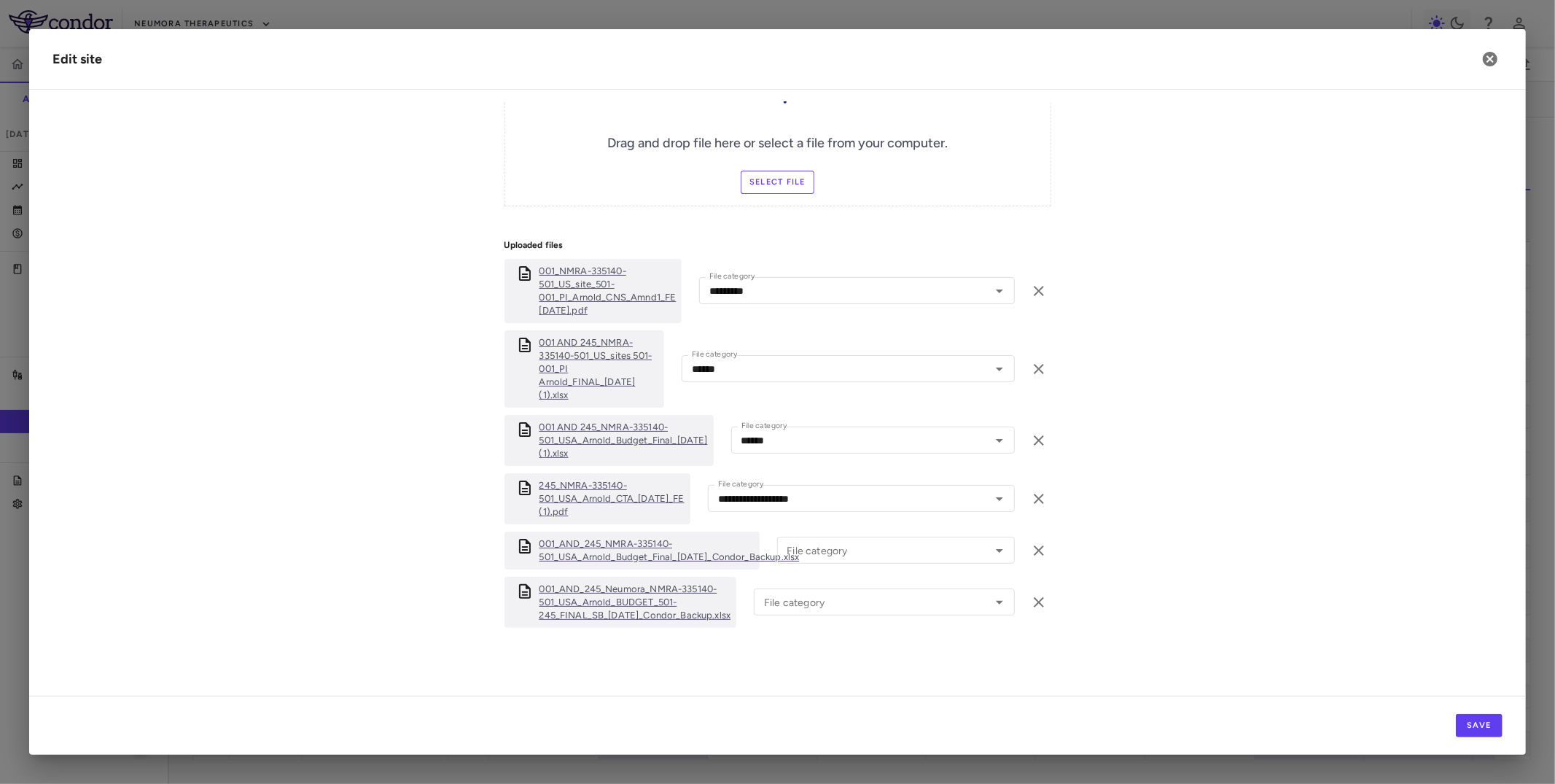
click at [603, 555] on p "001_AND_245_NMRA-335140-501_USA_Arnold_Budget_Final_[DATE]_Condor_Backup.xlsx" at bounding box center [670, 550] width 260 height 26
click at [561, 294] on p "001_NMRA-335140-501_US_site_501-001_PI_Arnold_CNS_Amnd1_FE [DATE].pdf" at bounding box center [608, 290] width 137 height 52
click at [1399, 58] on icon "button" at bounding box center [1490, 59] width 17 height 17
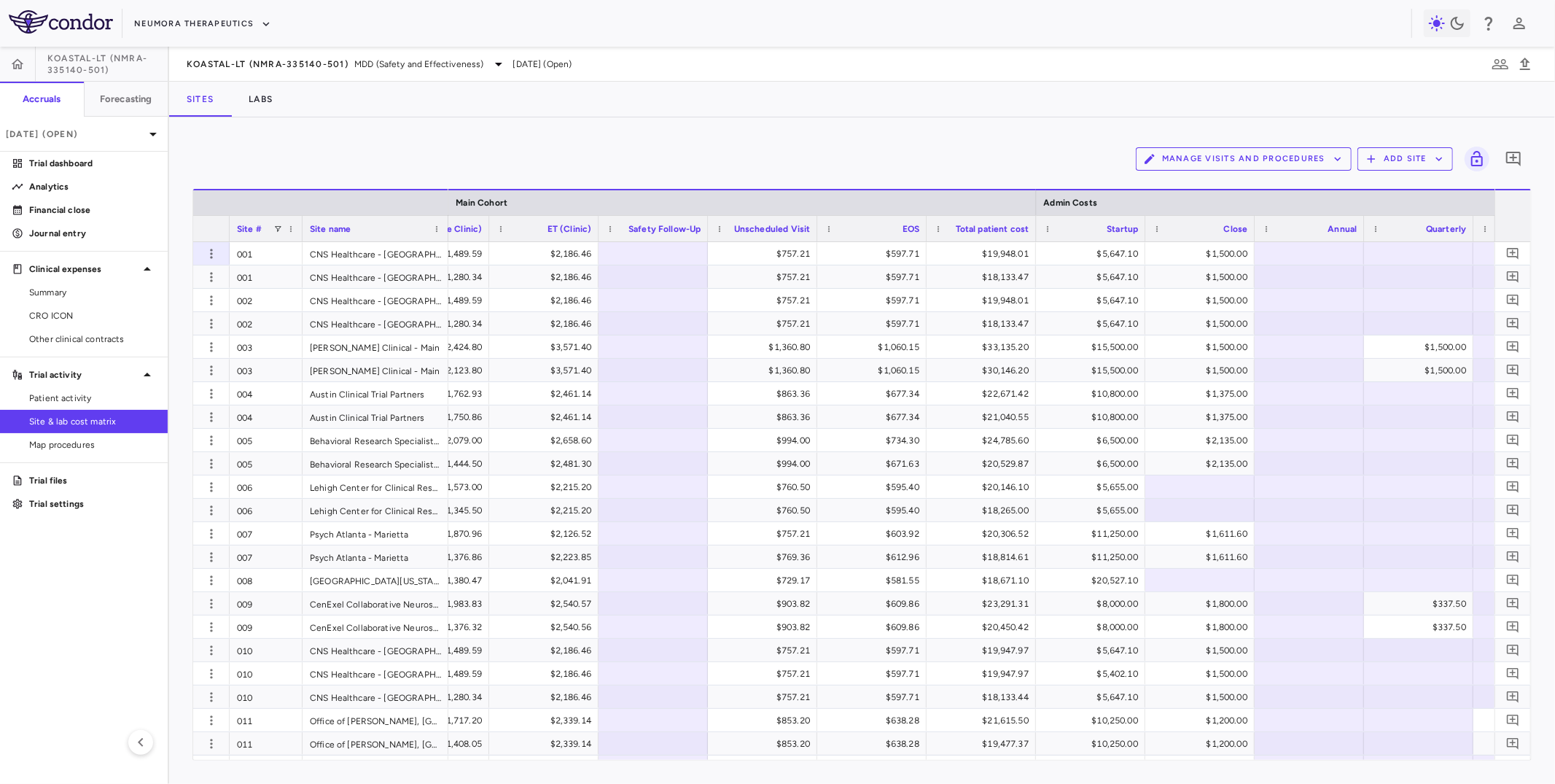
click at [622, 232] on div "Safety Follow-Up" at bounding box center [660, 228] width 82 height 18
click at [624, 232] on span at bounding box center [628, 228] width 9 height 9
click at [47, 305] on link "CRO ICON" at bounding box center [83, 315] width 167 height 22
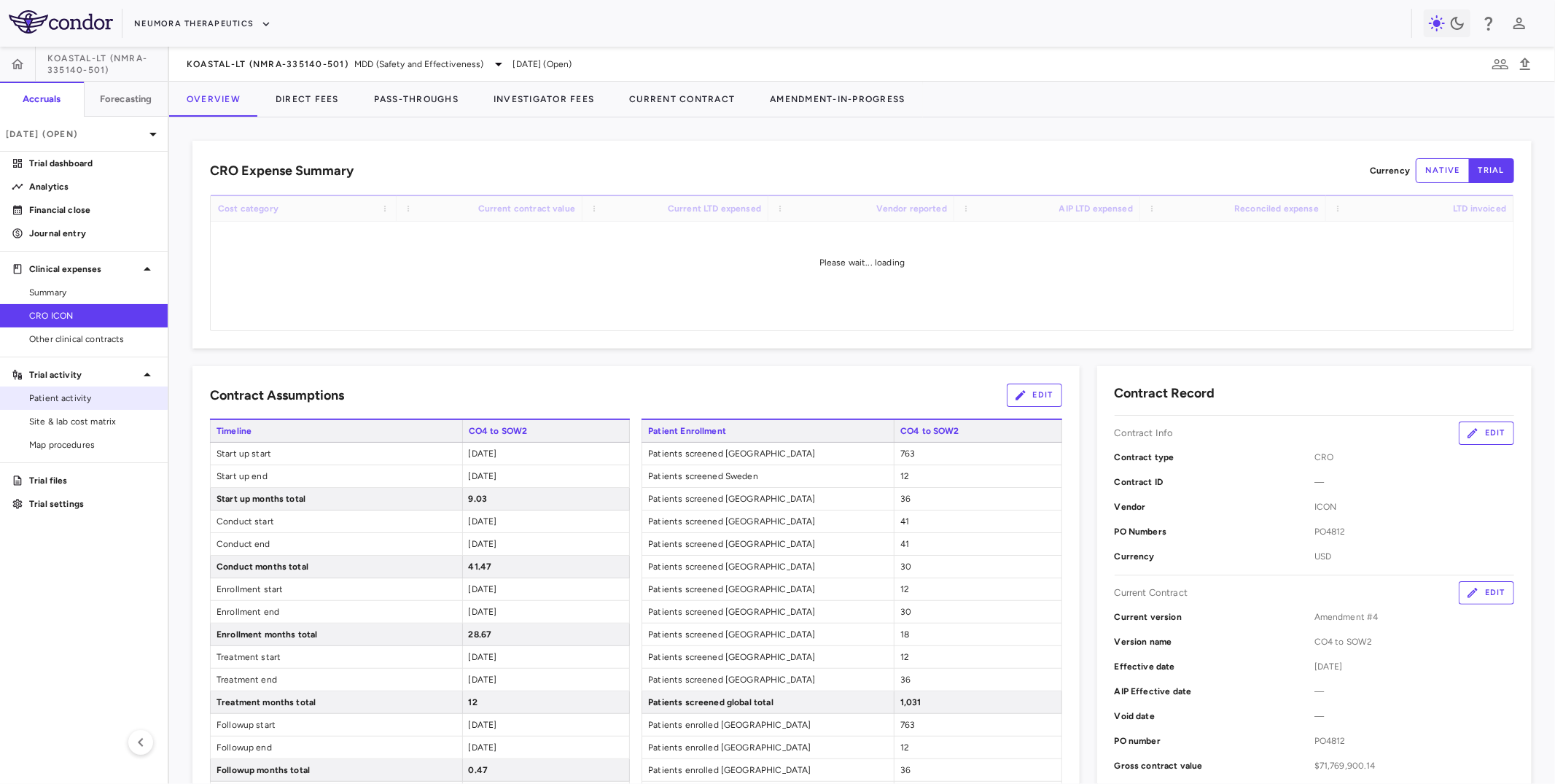
click at [104, 401] on span "Patient activity" at bounding box center [92, 398] width 127 height 13
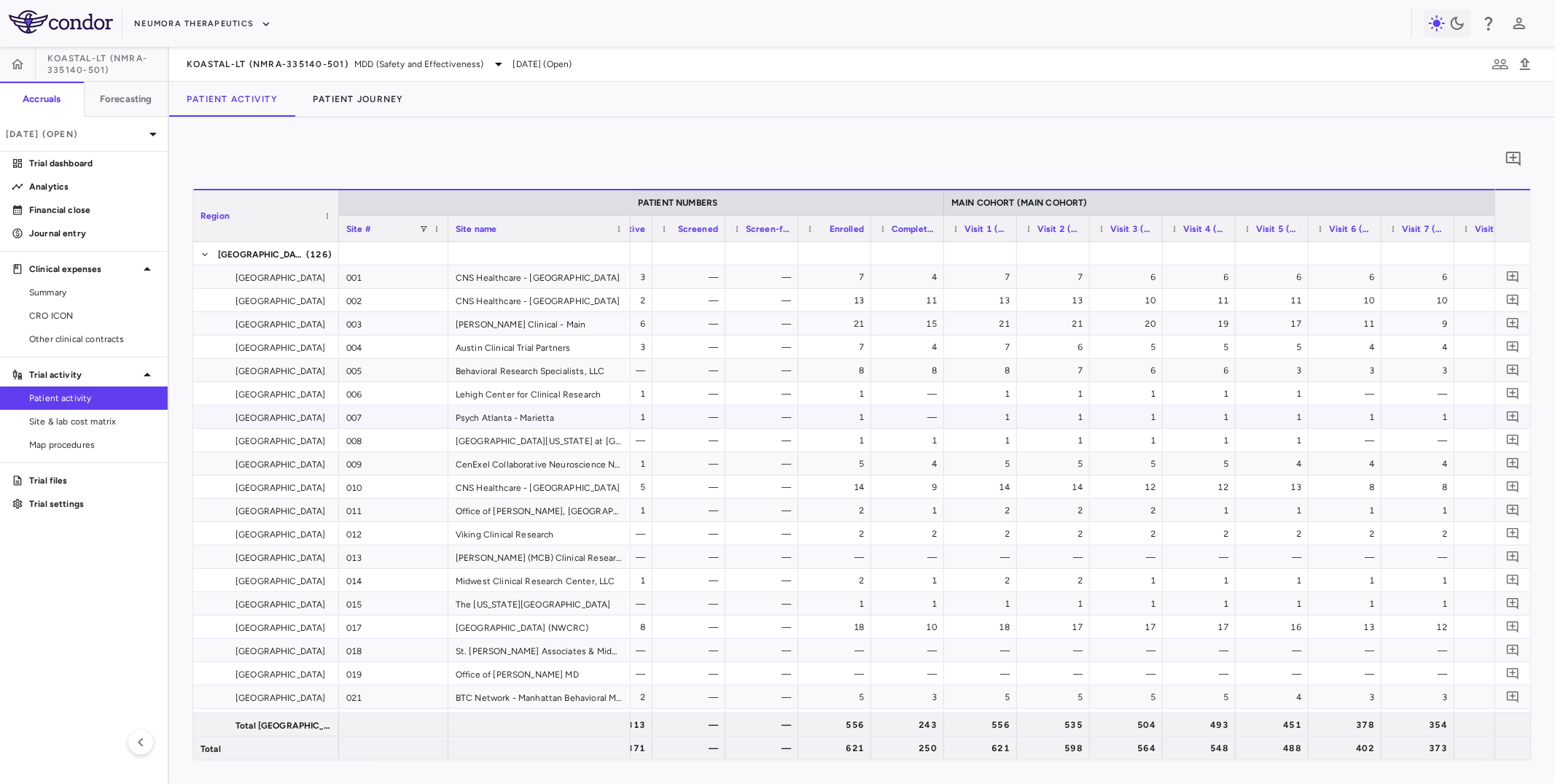
scroll to position [0, 782]
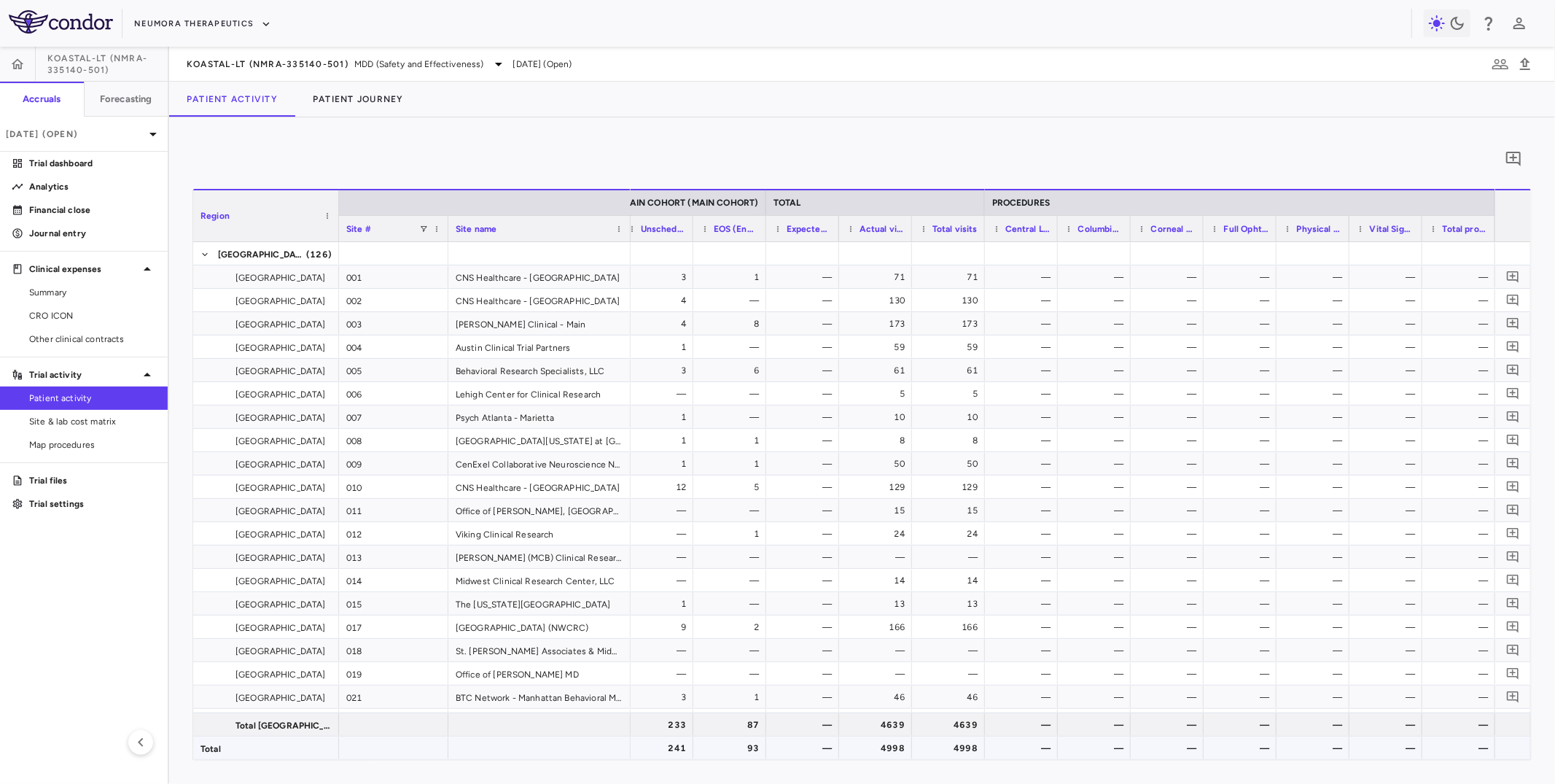
click at [955, 705] on div "4998" at bounding box center [951, 748] width 52 height 23
drag, startPoint x: 831, startPoint y: 227, endPoint x: 831, endPoint y: 245, distance: 18.0
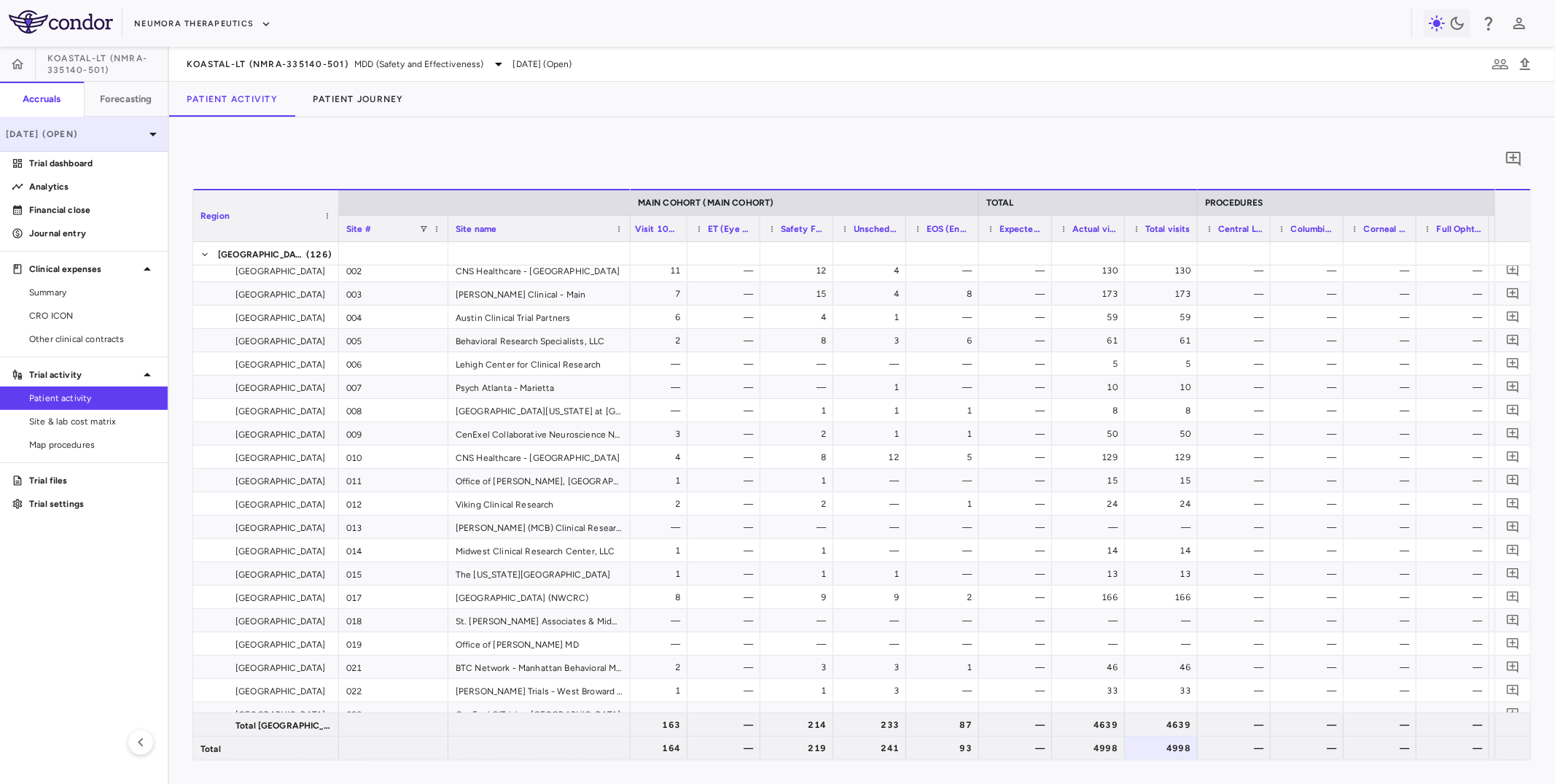
click at [111, 141] on div "[DATE] (Open)" at bounding box center [83, 134] width 167 height 35
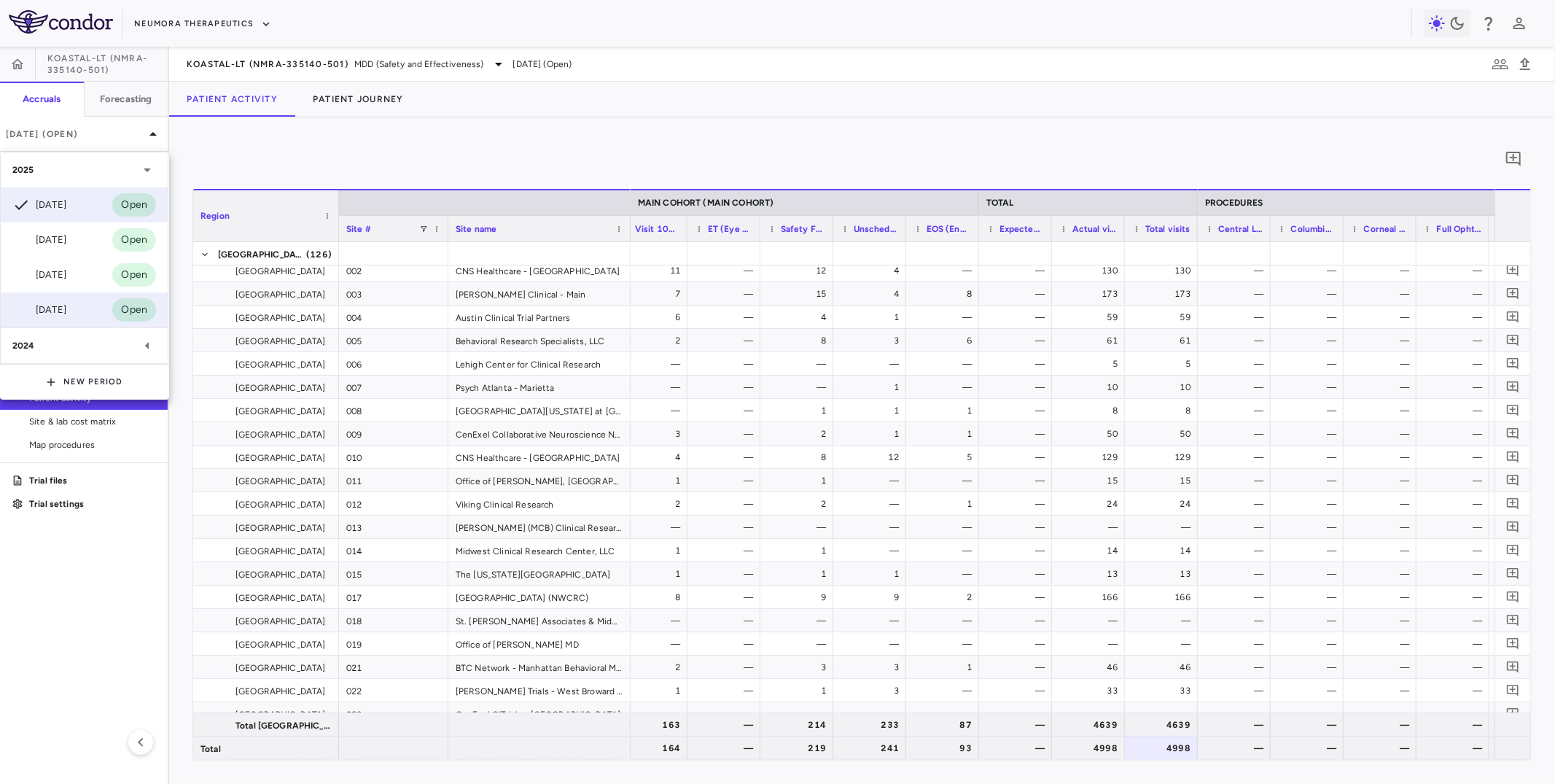
click at [51, 307] on div "[DATE]" at bounding box center [39, 310] width 54 height 17
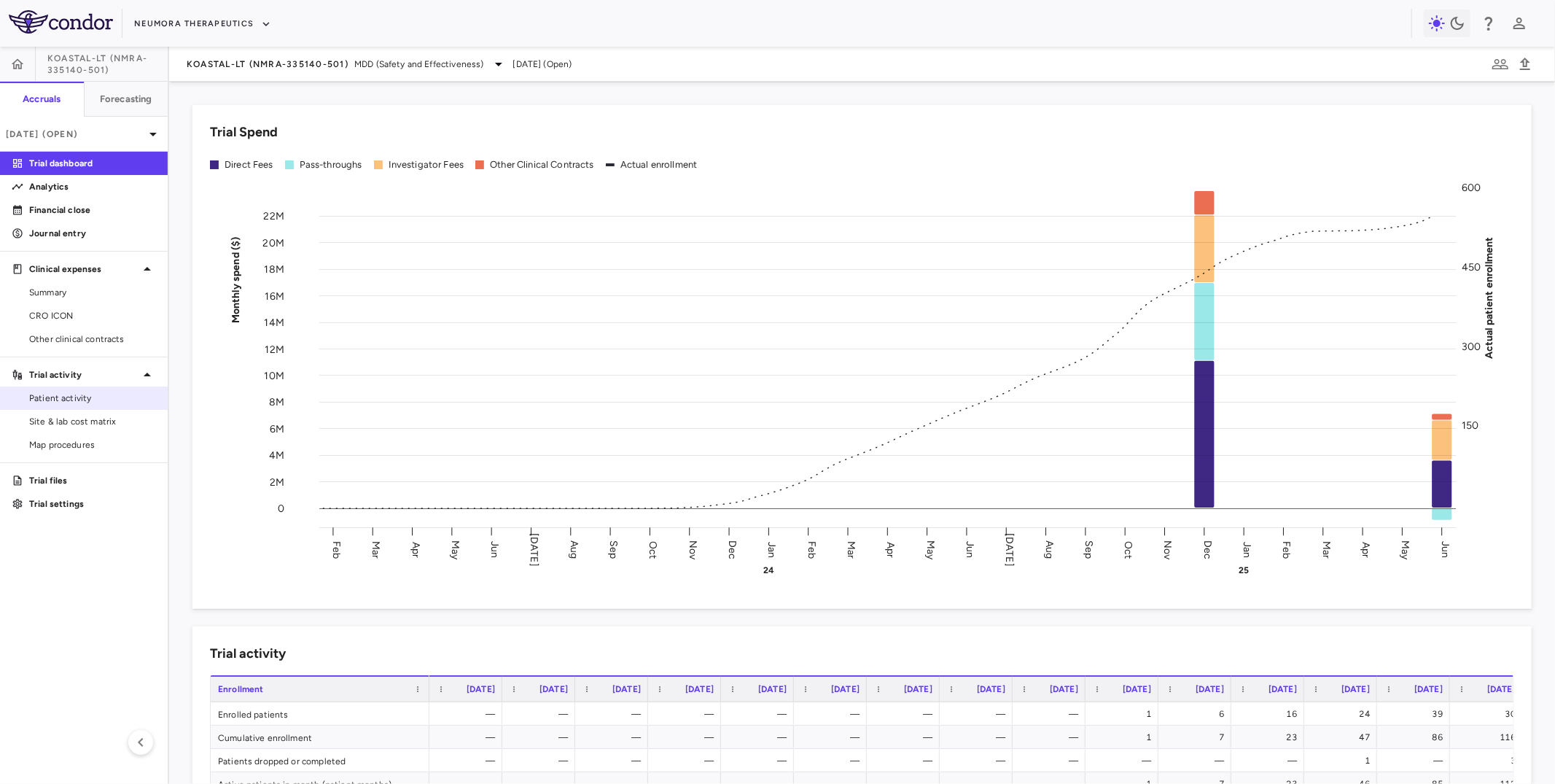
click at [87, 405] on link "Patient activity" at bounding box center [83, 398] width 167 height 22
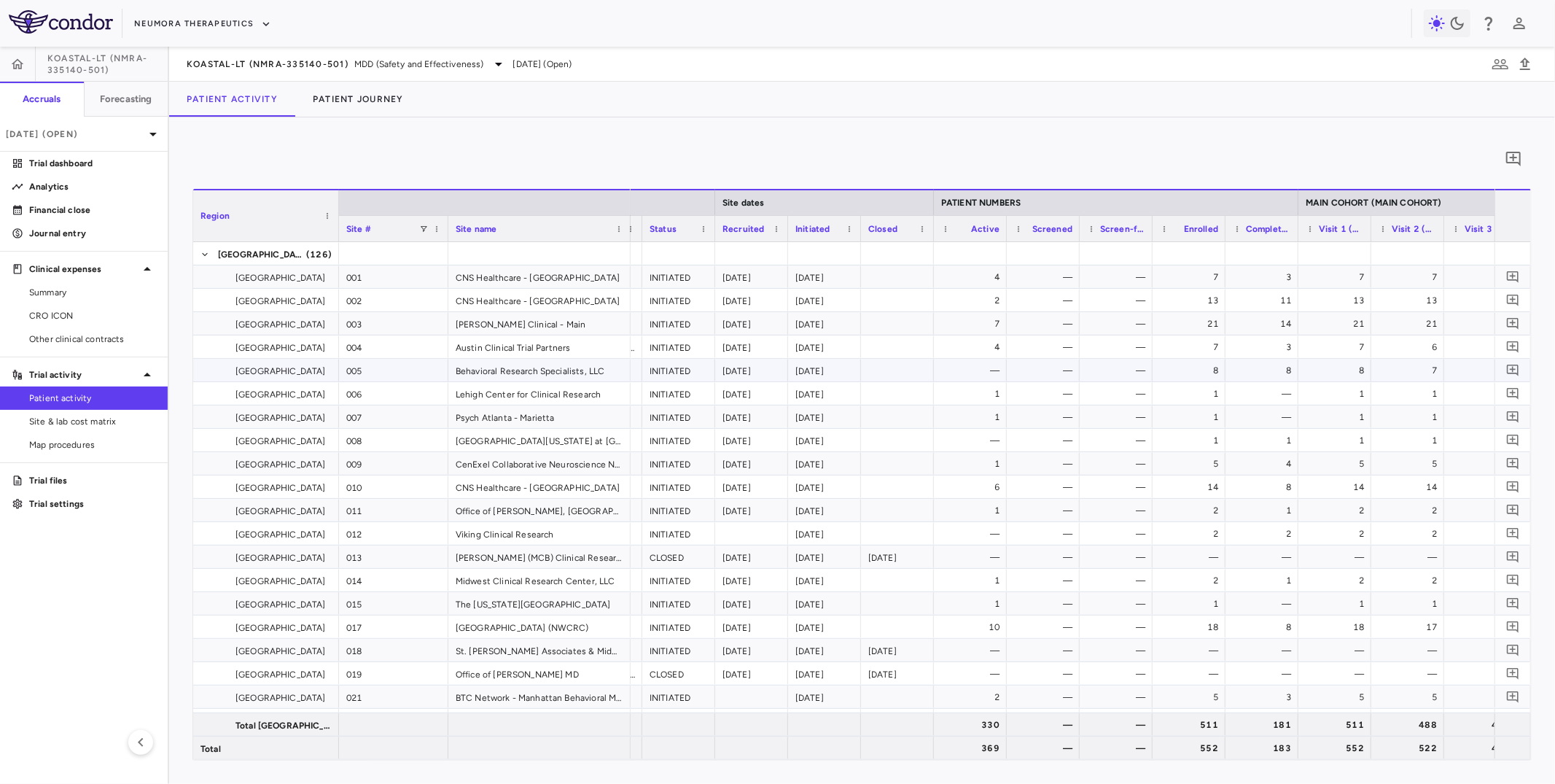
scroll to position [0, 536]
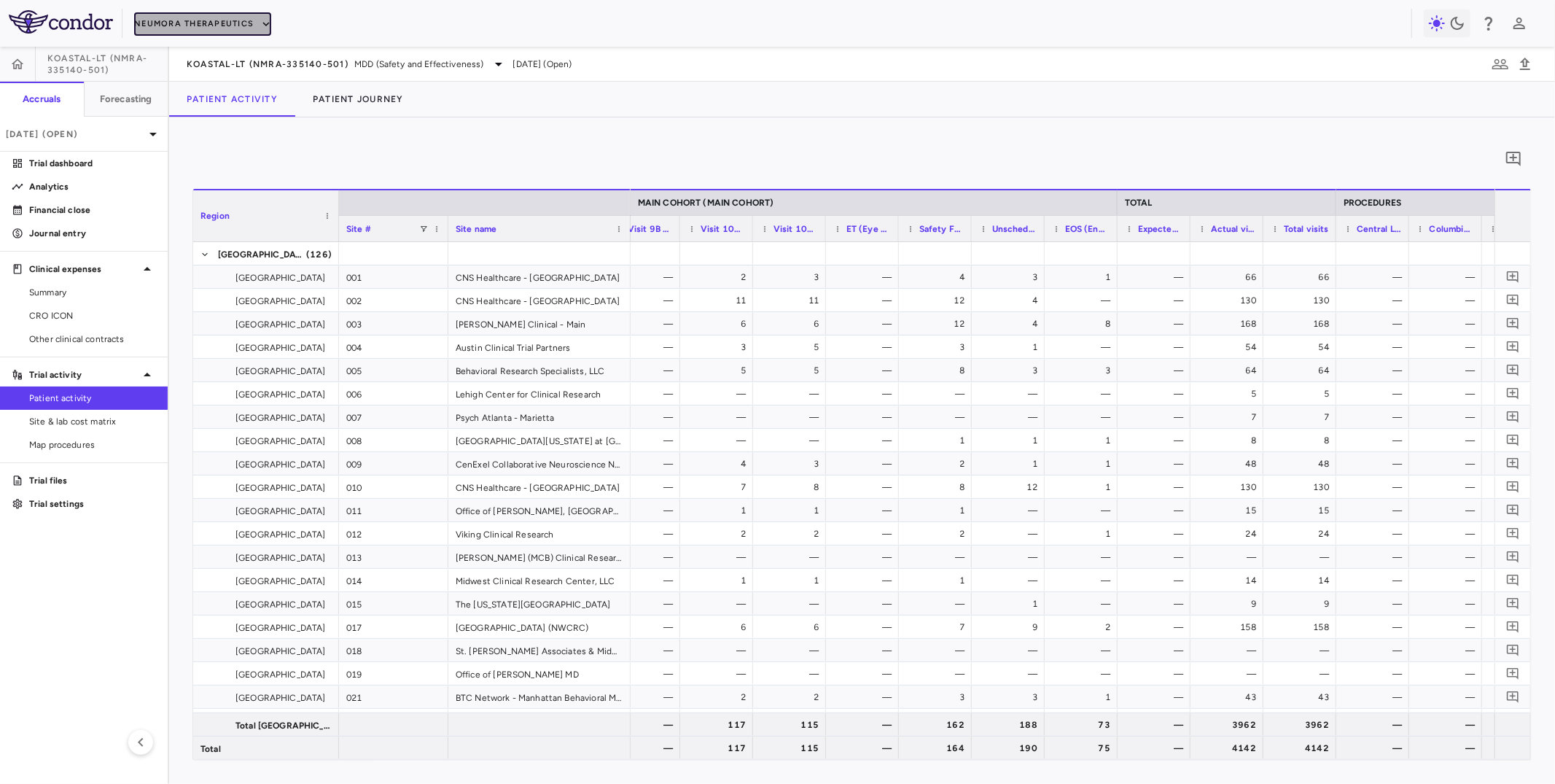
click at [227, 26] on button "Neumora Therapeutics" at bounding box center [202, 24] width 137 height 23
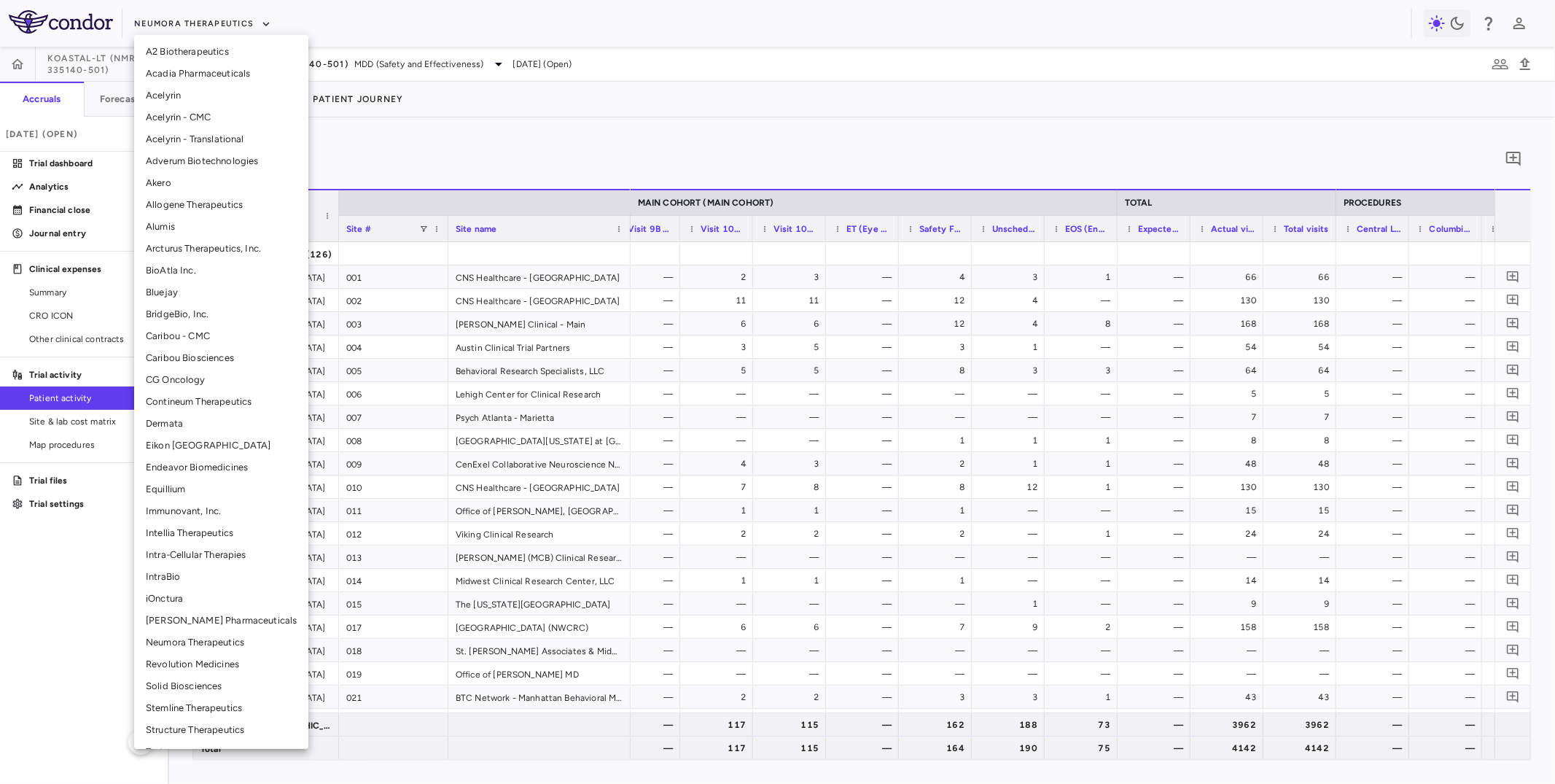
scroll to position [89, 0]
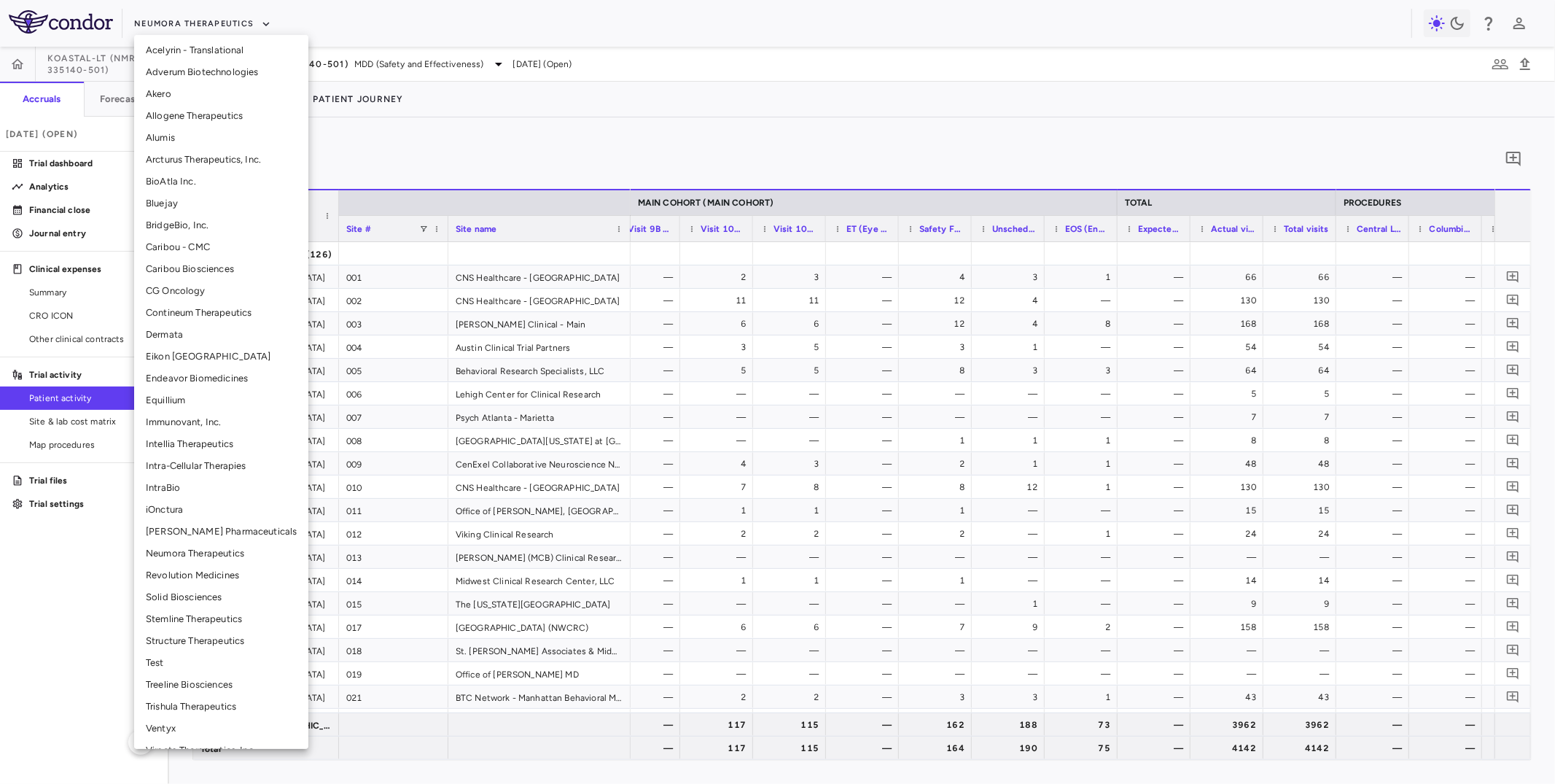
click at [178, 685] on li "Treeline Biosciences" at bounding box center [221, 684] width 174 height 22
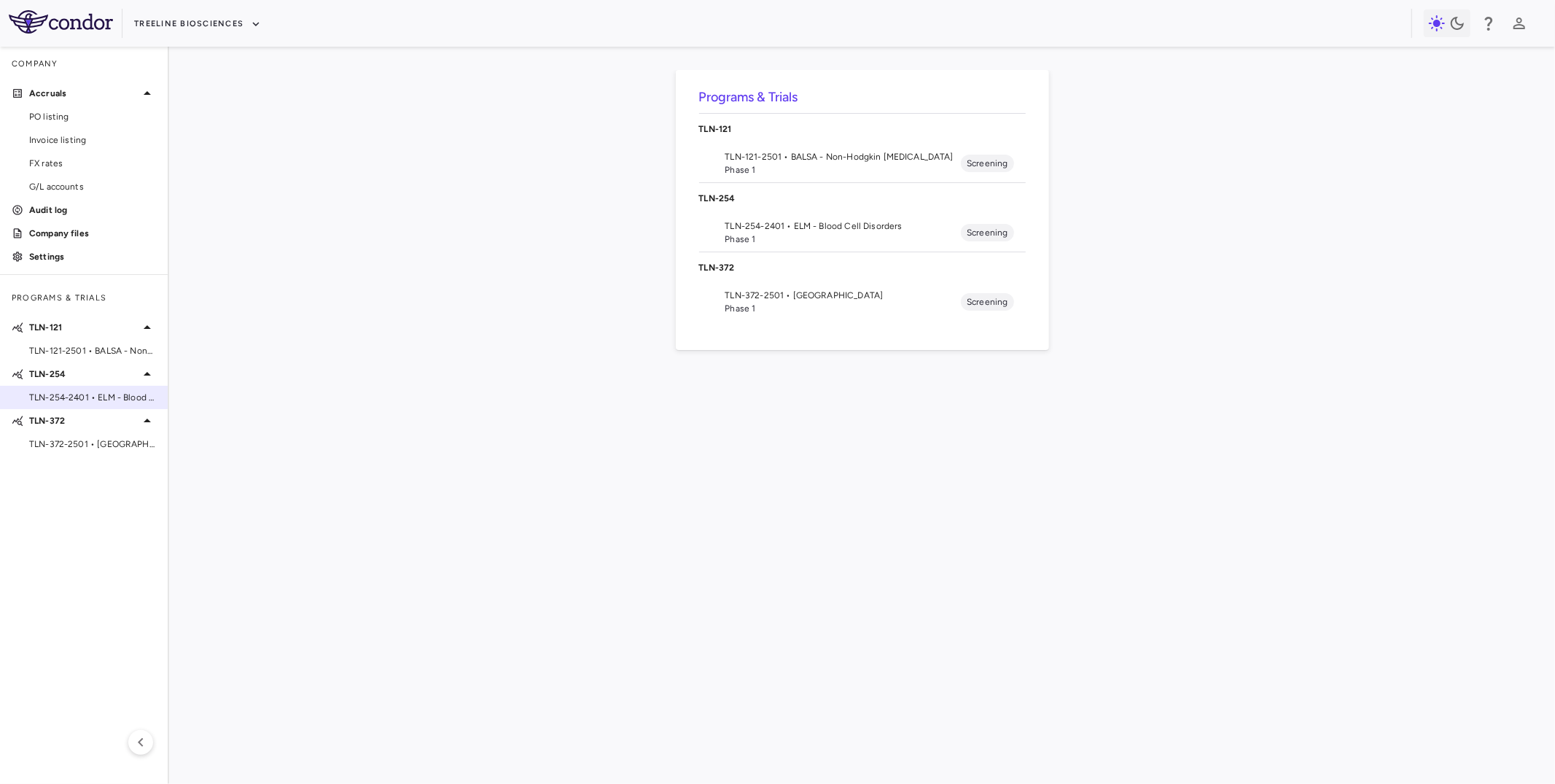
click at [74, 392] on span "TLN-254-2401 • ELM - Blood Cell Disorders" at bounding box center [92, 397] width 127 height 13
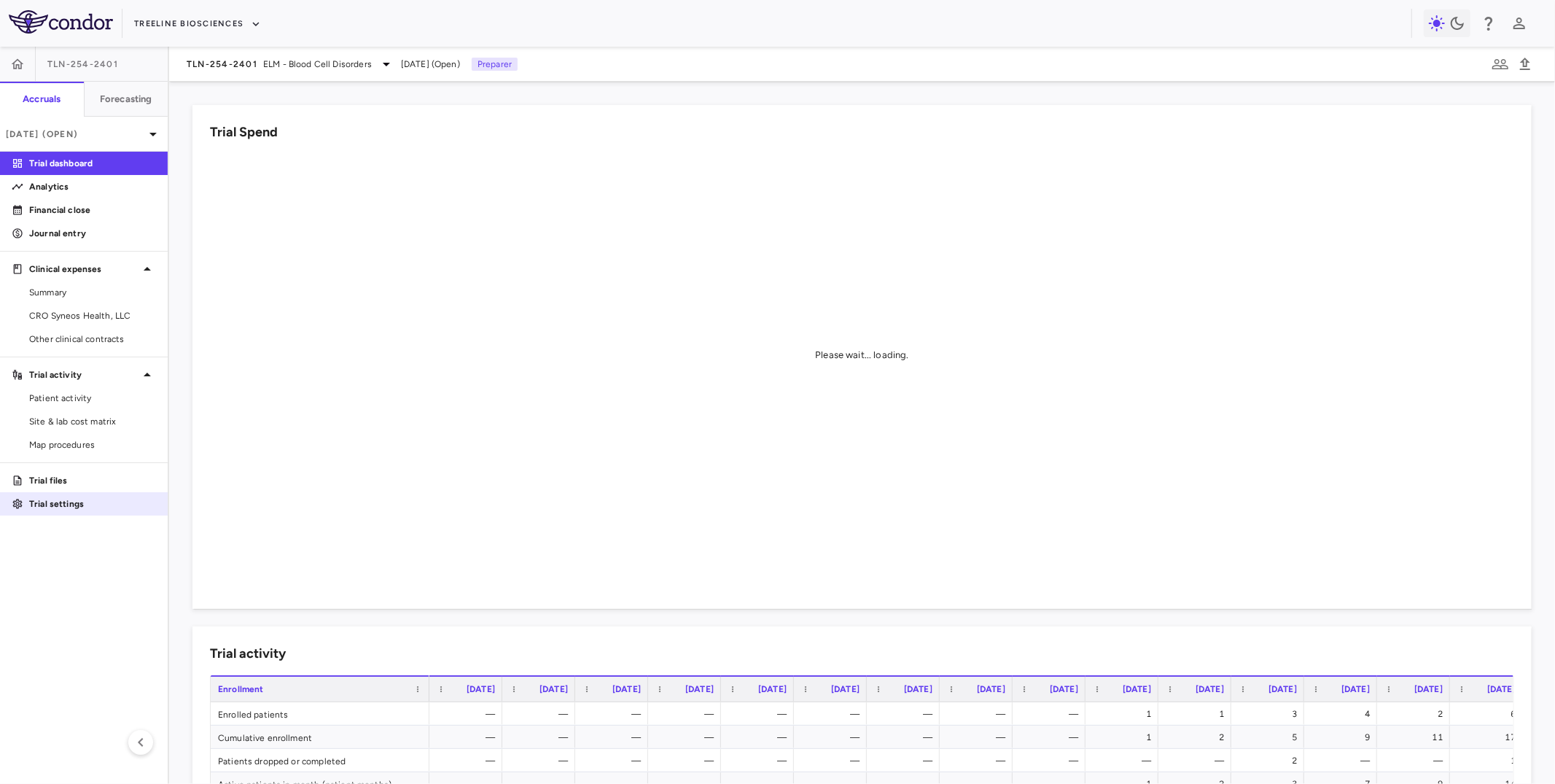
click at [74, 494] on link "Trial settings" at bounding box center [83, 504] width 167 height 22
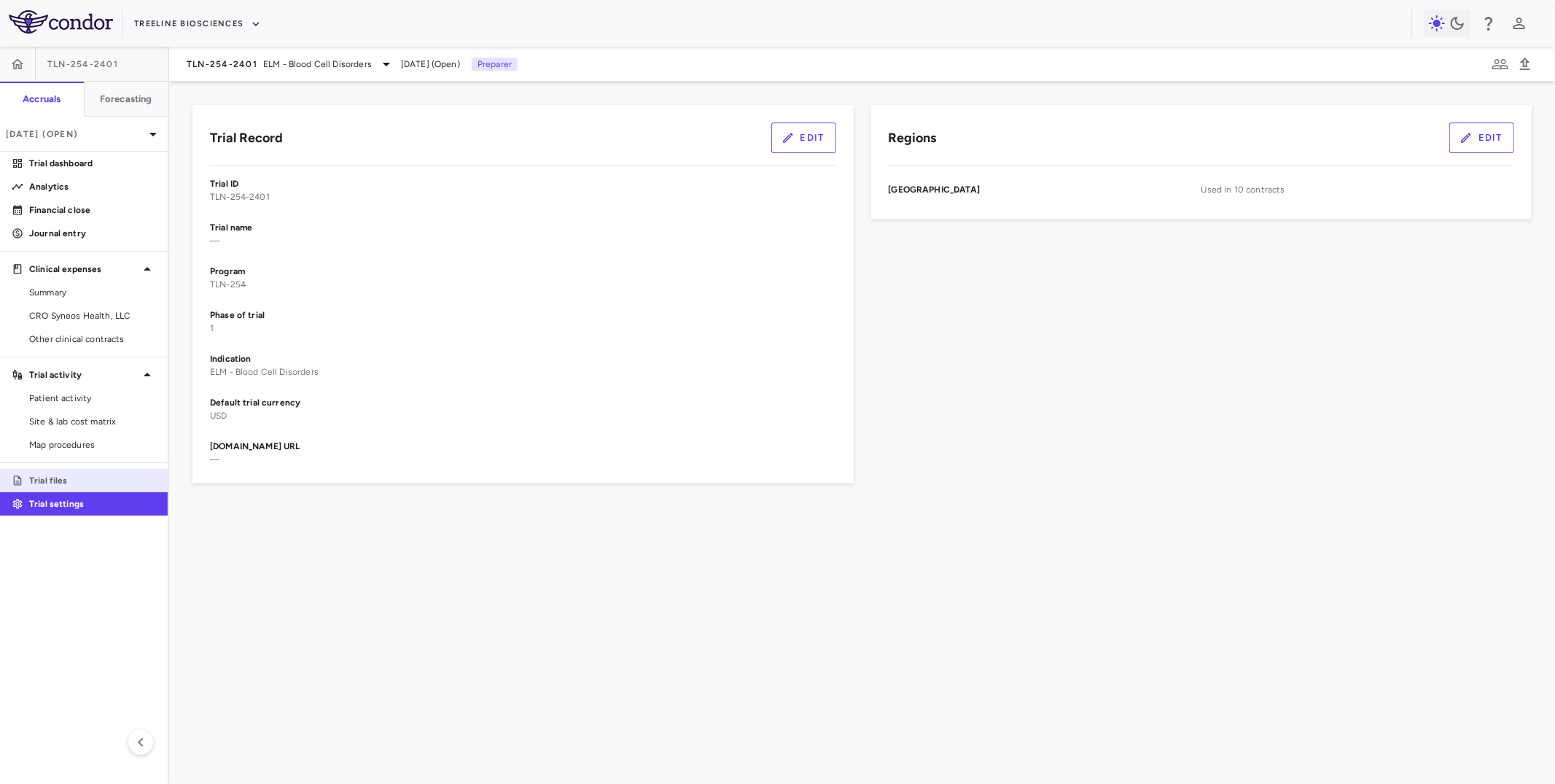
click at [83, 479] on p "Trial files" at bounding box center [92, 480] width 127 height 13
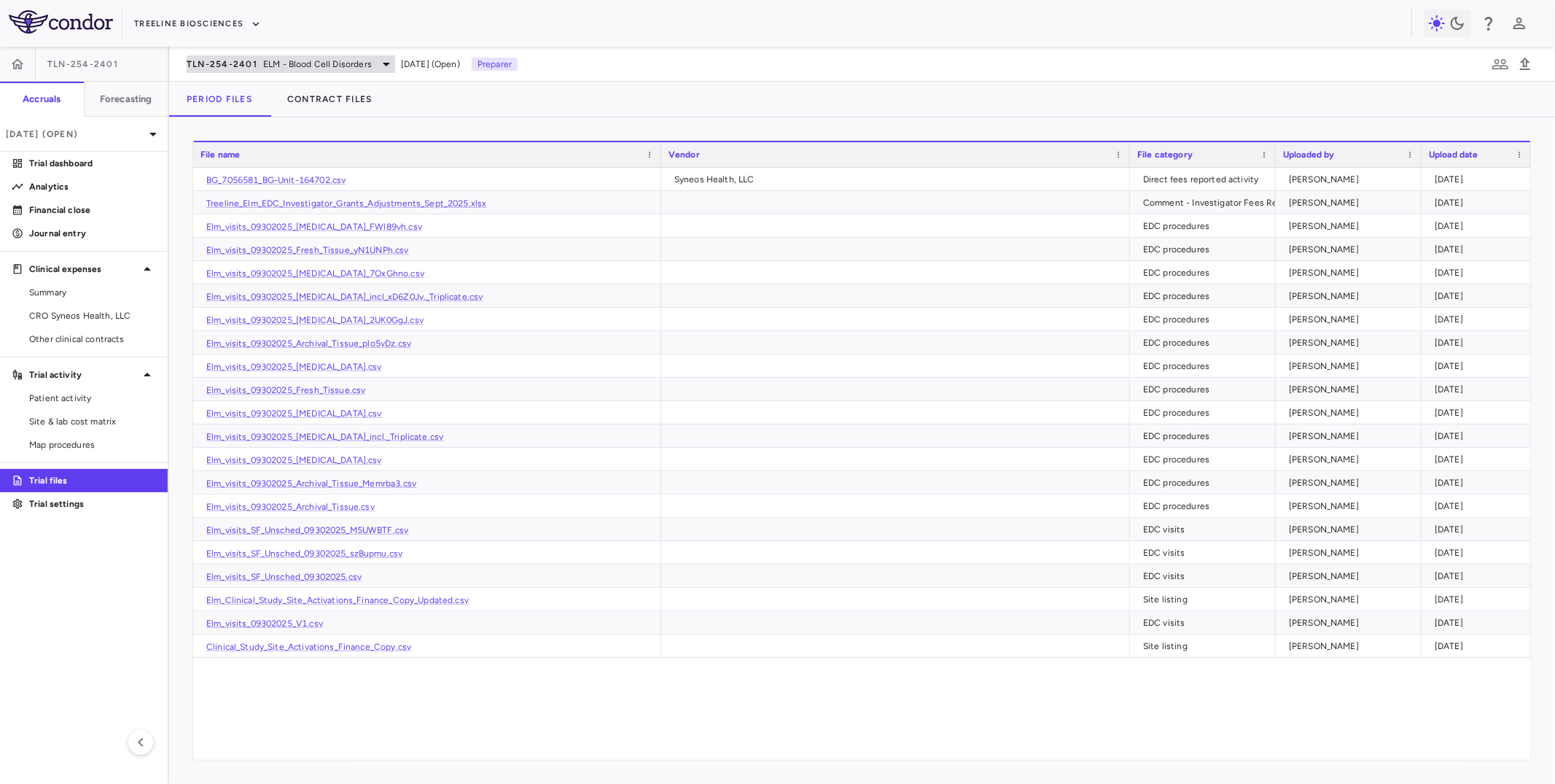
click at [276, 62] on span "ELM - Blood Cell Disorders" at bounding box center [318, 64] width 109 height 13
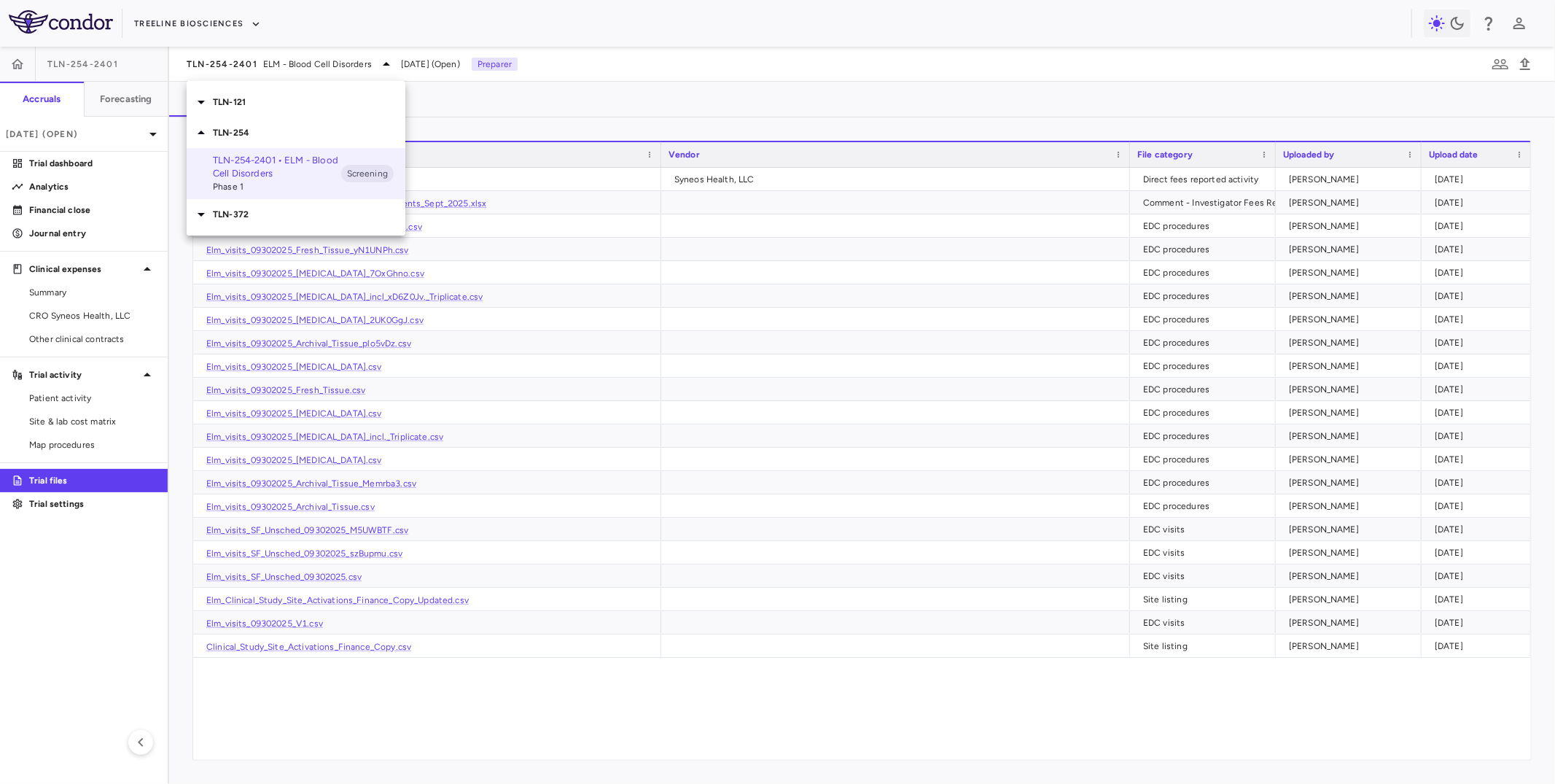
click at [266, 107] on p "TLN-121" at bounding box center [308, 102] width 192 height 13
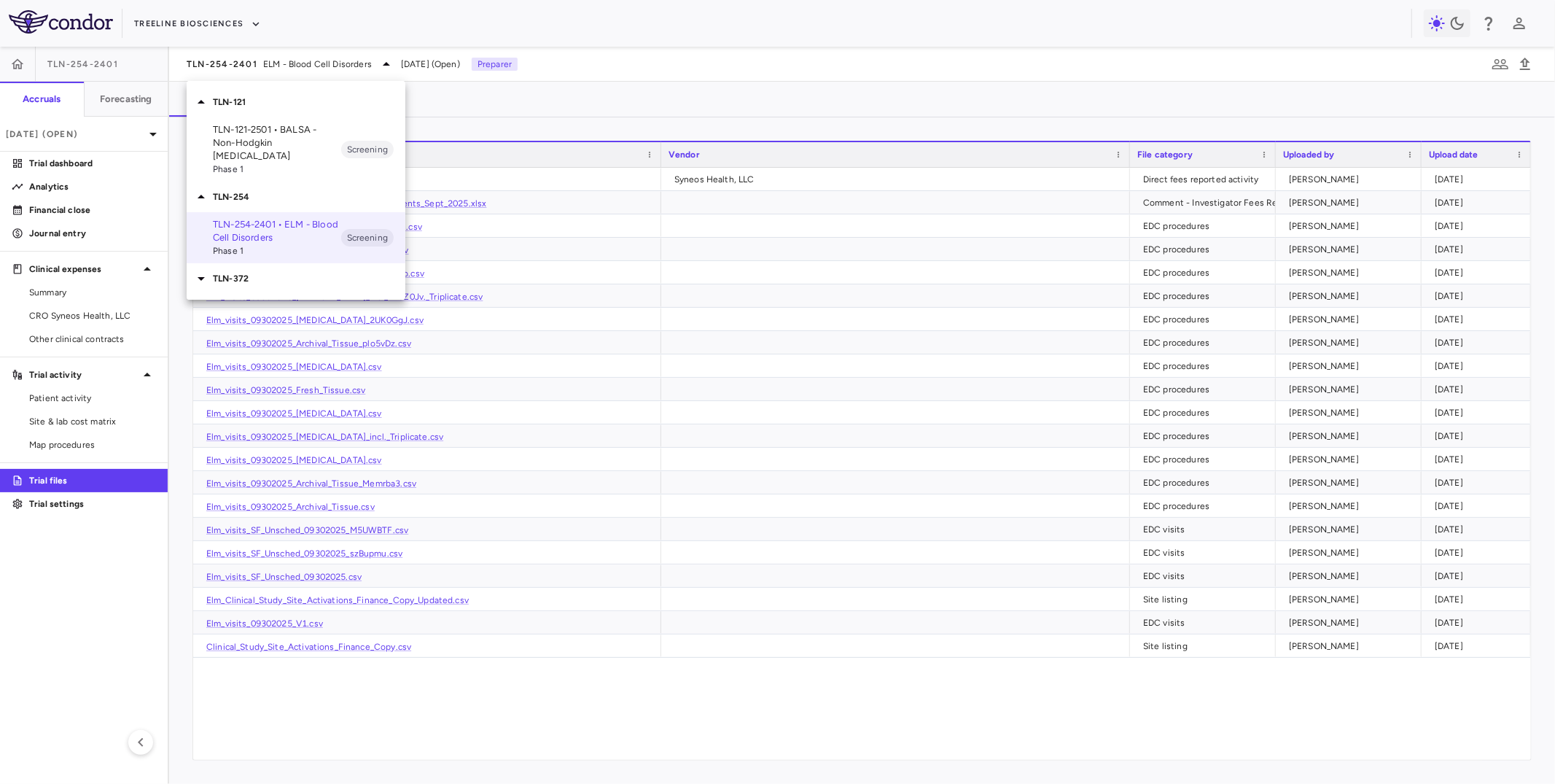
click at [258, 141] on p "TLN-121-2501 • BALSA - Non-Hodgkin [MEDICAL_DATA]" at bounding box center [276, 142] width 128 height 40
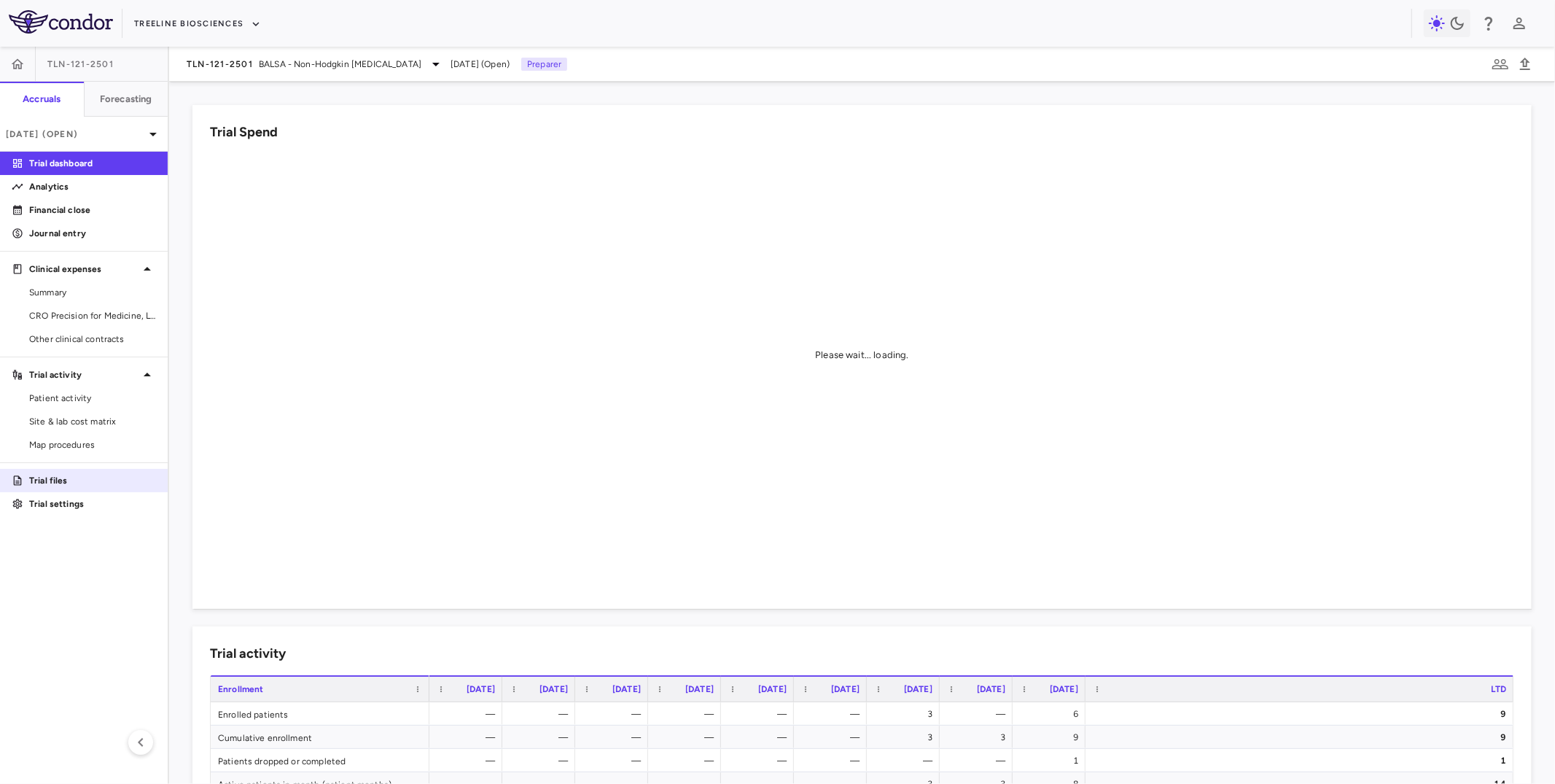
click at [78, 479] on p "Trial files" at bounding box center [92, 480] width 127 height 13
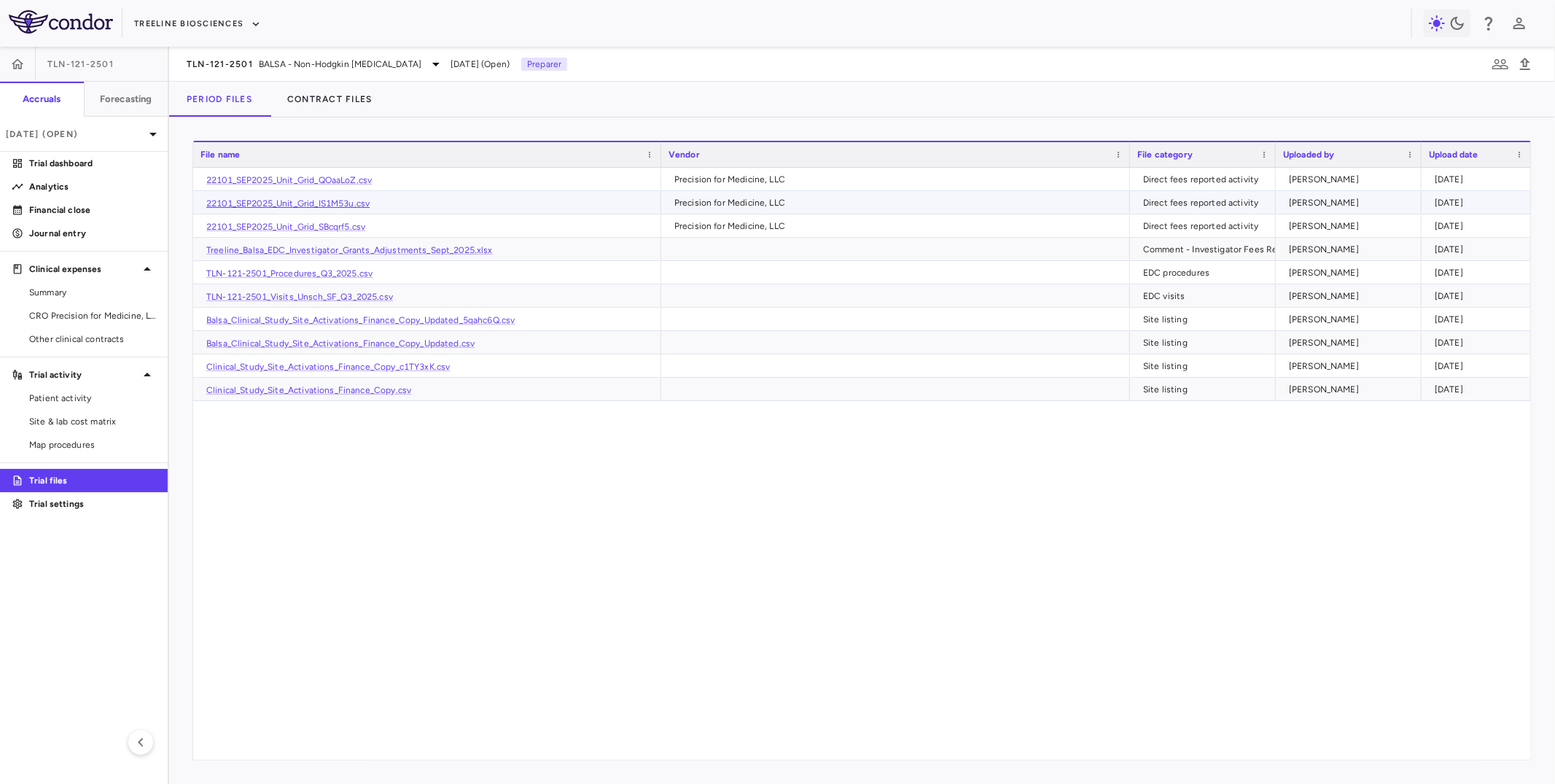
click at [310, 200] on link "22101_SEP2025_Unit_Grid_IS1M53u.csv" at bounding box center [288, 203] width 164 height 10
